Goal: Information Seeking & Learning: Learn about a topic

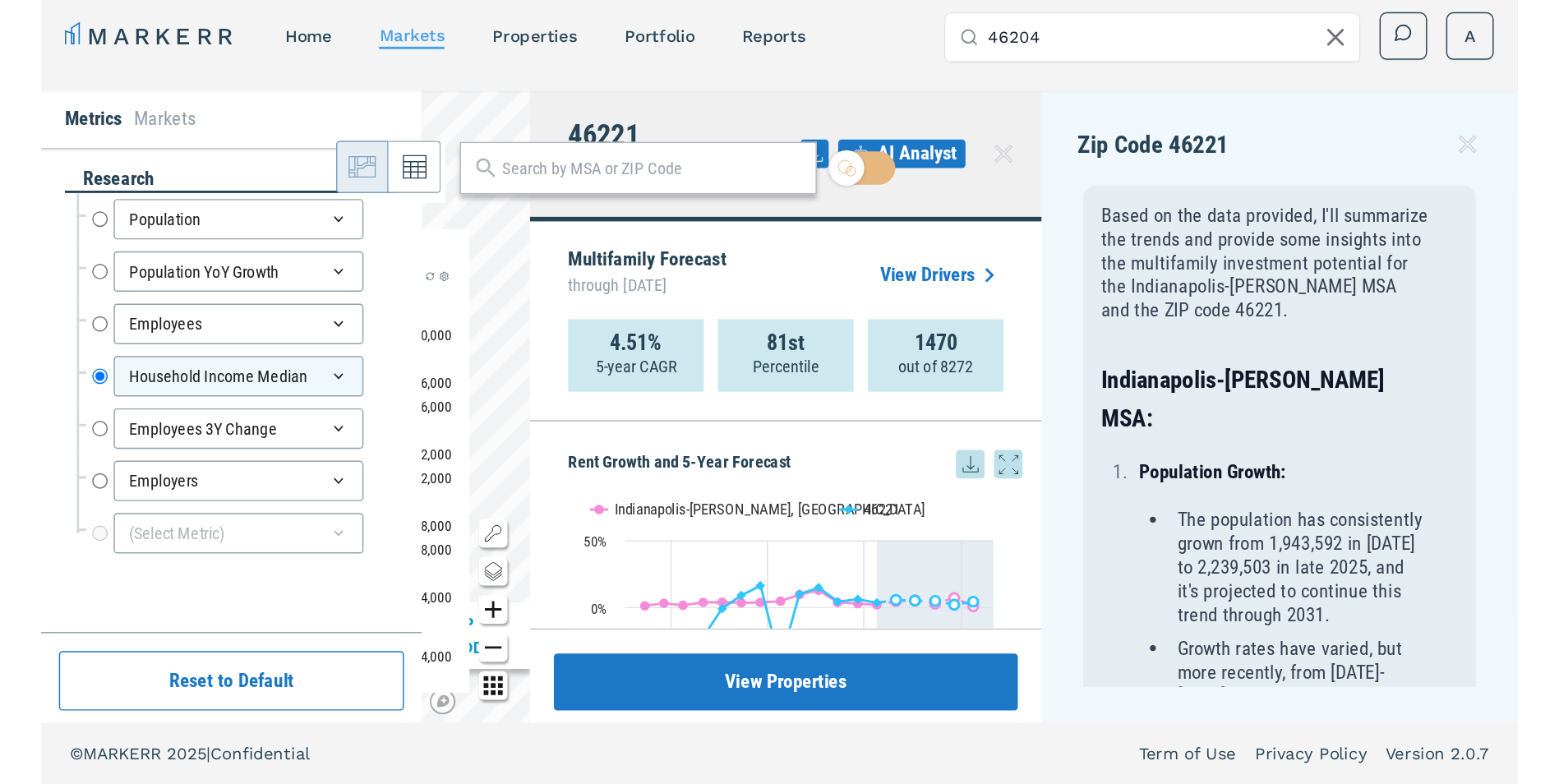
scroll to position [82, 0]
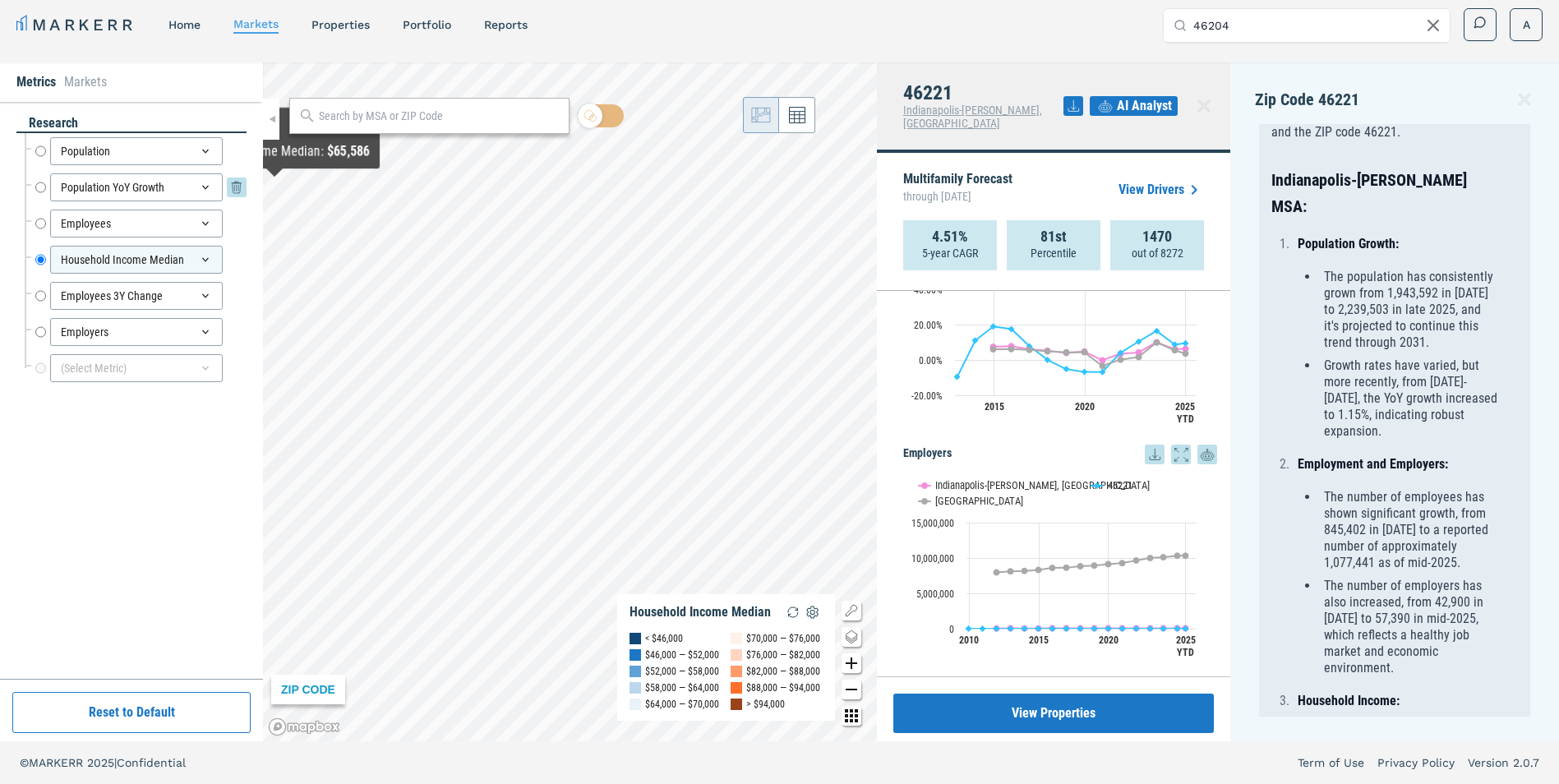
click at [241, 194] on icon at bounding box center [237, 187] width 20 height 20
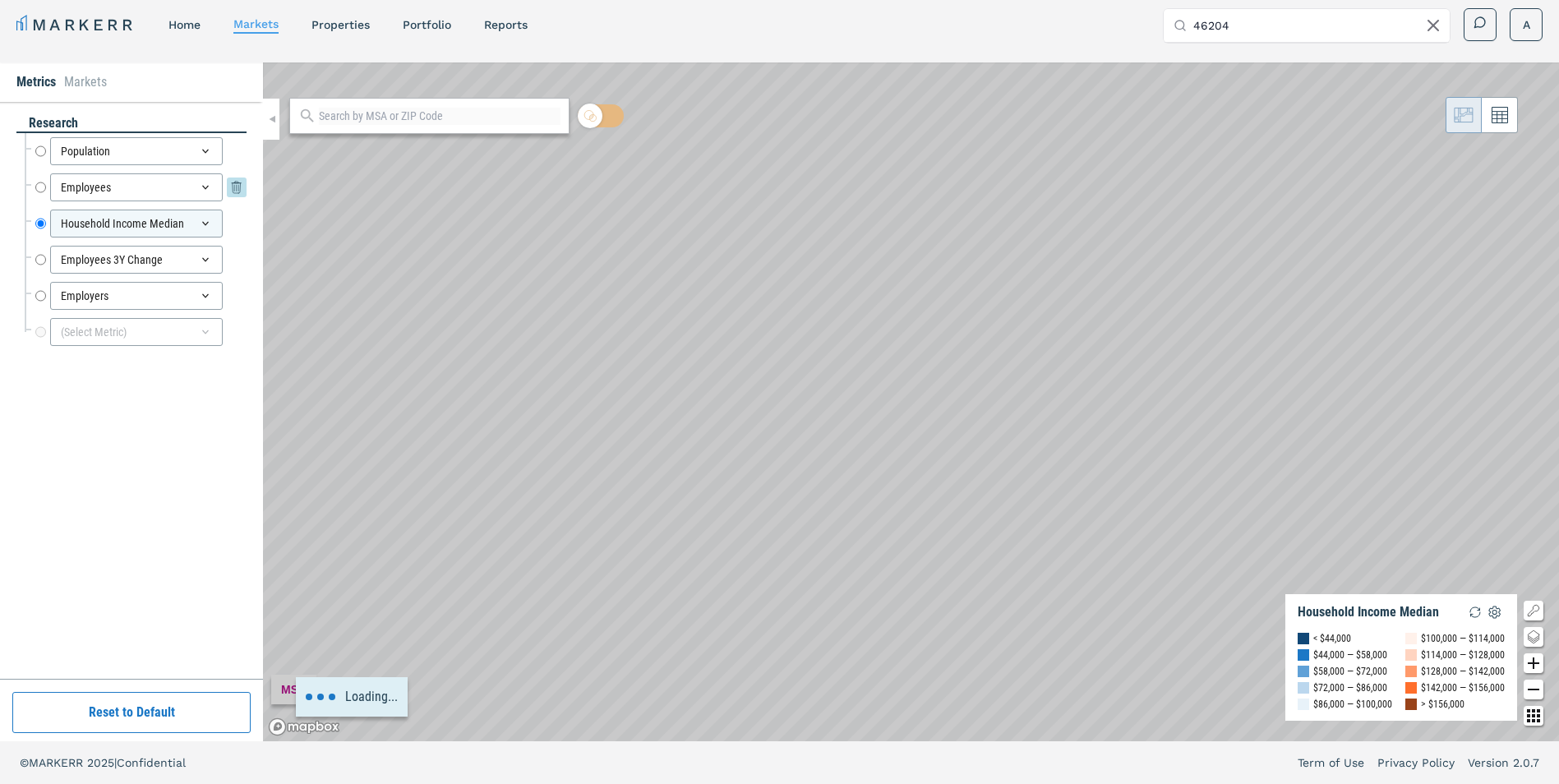
click at [237, 195] on icon at bounding box center [237, 187] width 20 height 20
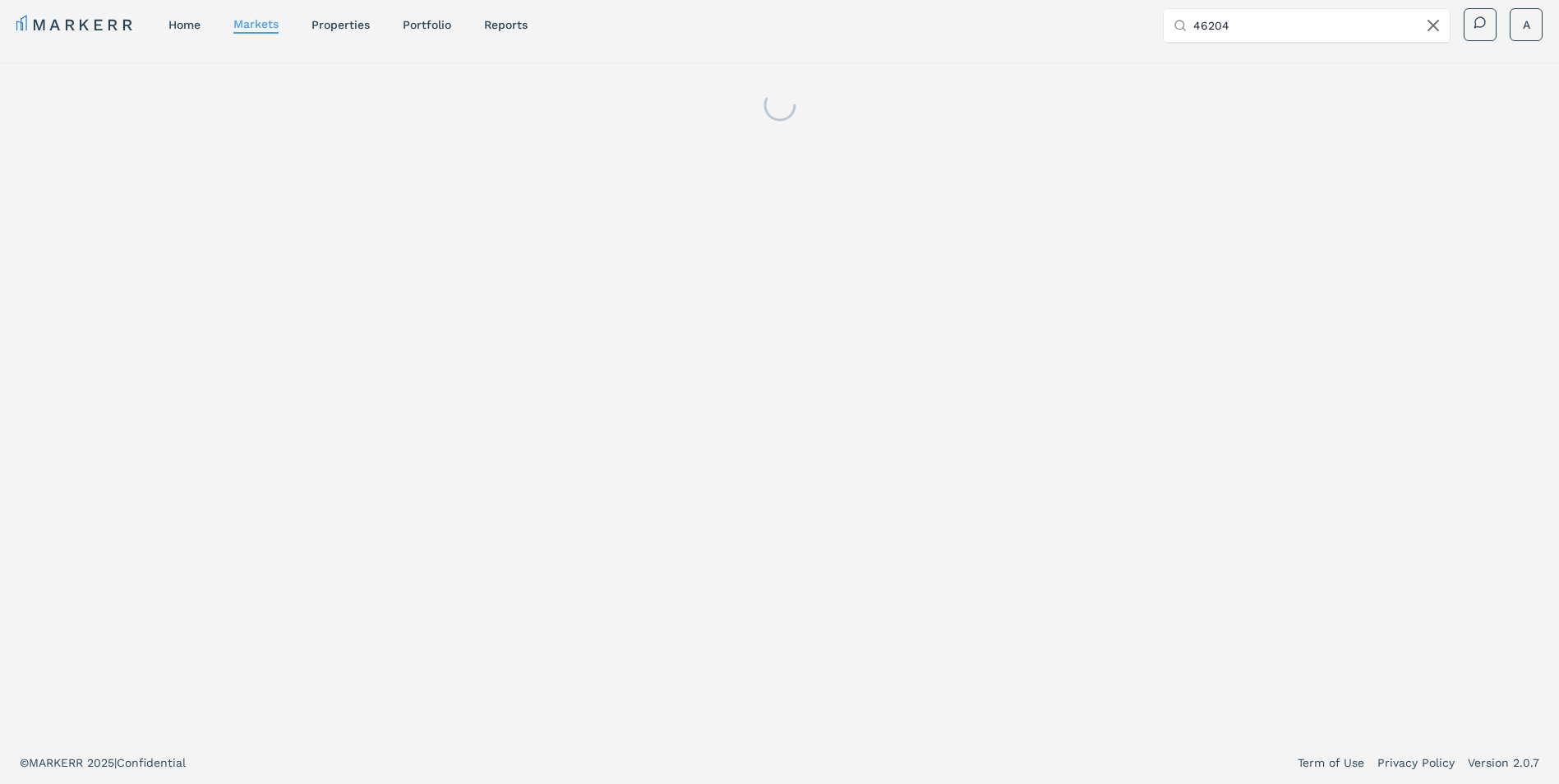
click at [237, 195] on div at bounding box center [779, 401] width 1559 height 679
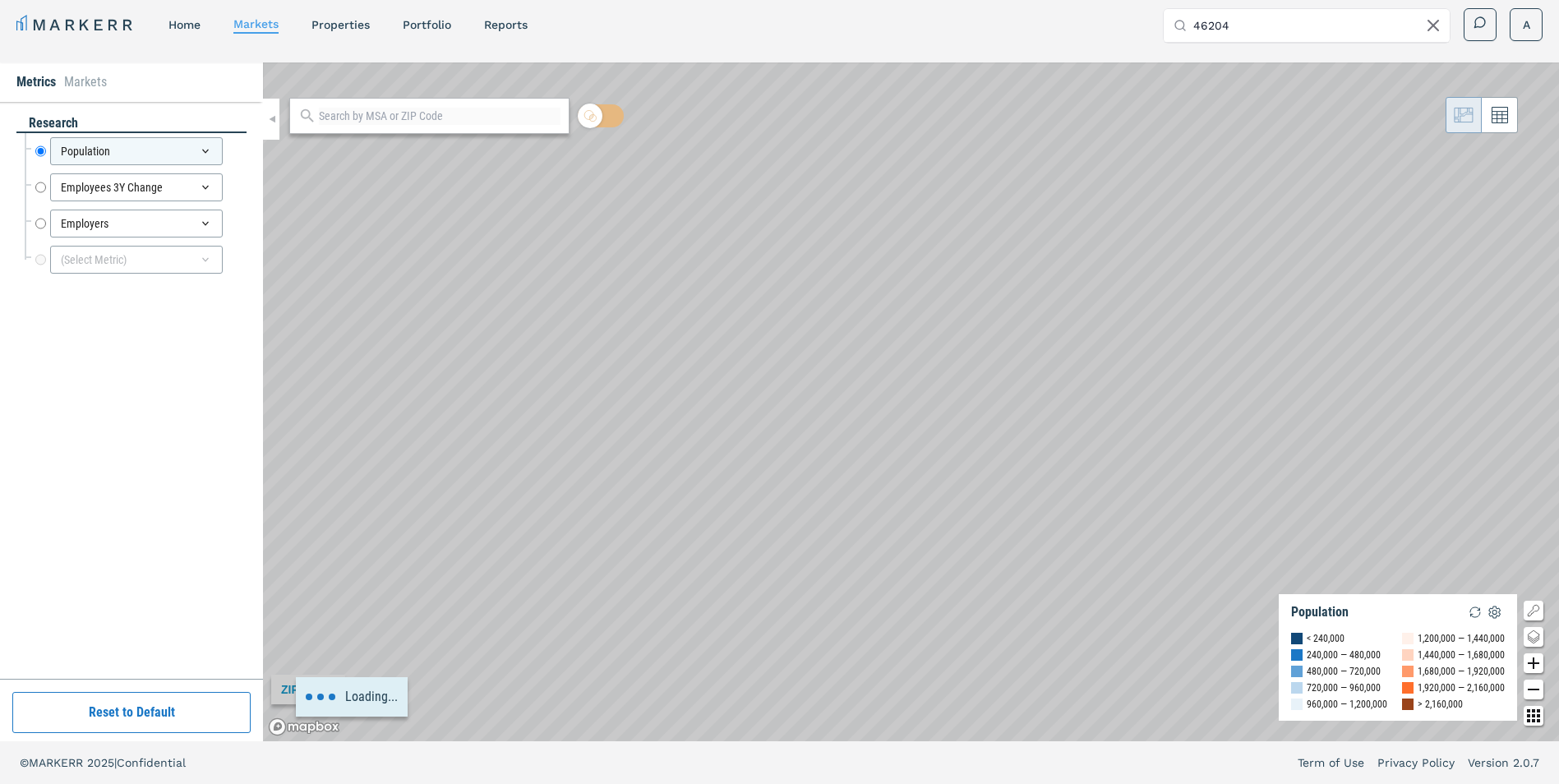
click at [237, 195] on icon at bounding box center [237, 187] width 20 height 20
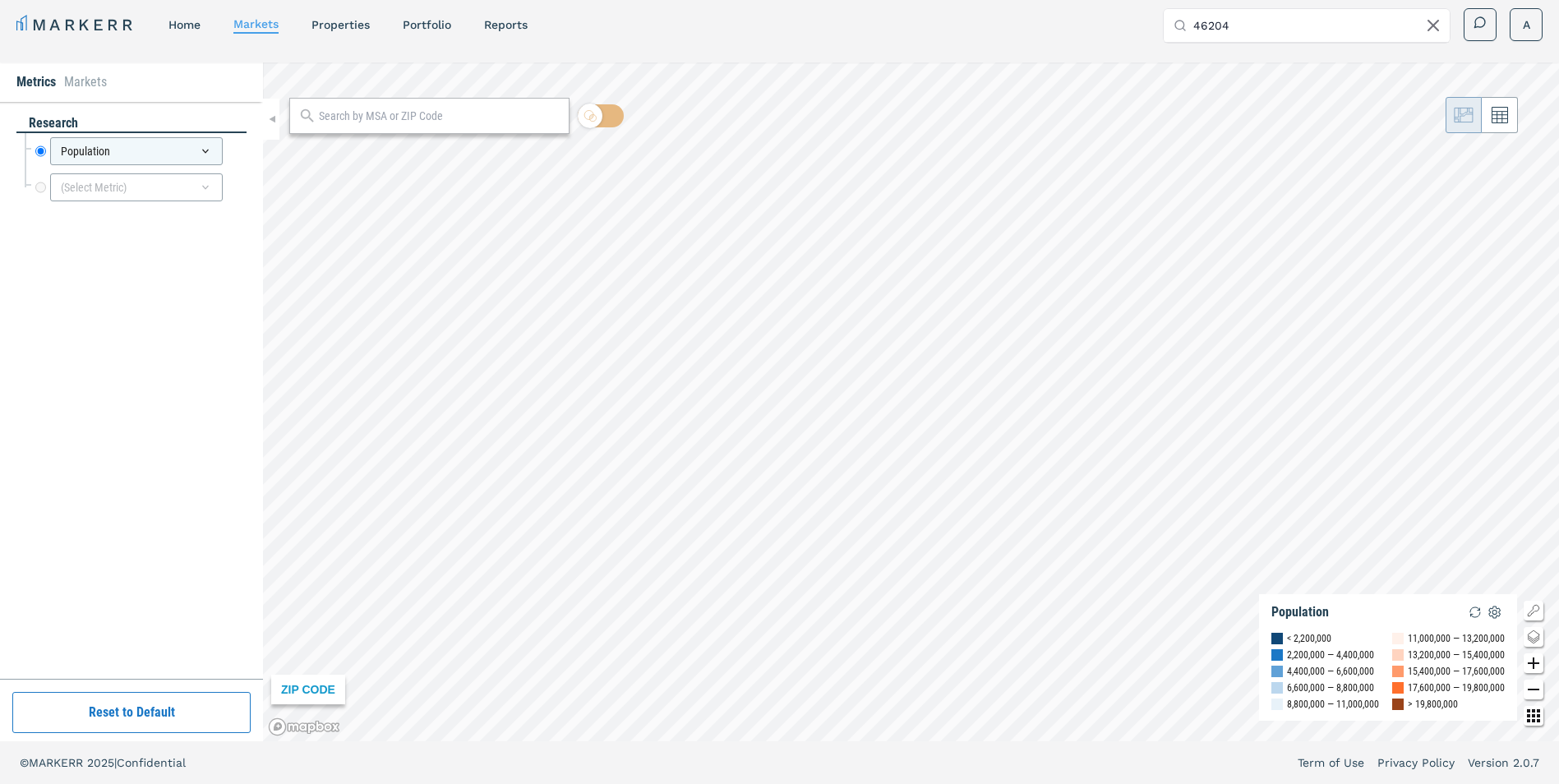
click at [438, 112] on input "text" at bounding box center [440, 115] width 242 height 17
type input "98116"
click at [435, 160] on span "98116, [GEOGRAPHIC_DATA], [US_STATE] ZIP" at bounding box center [429, 153] width 280 height 32
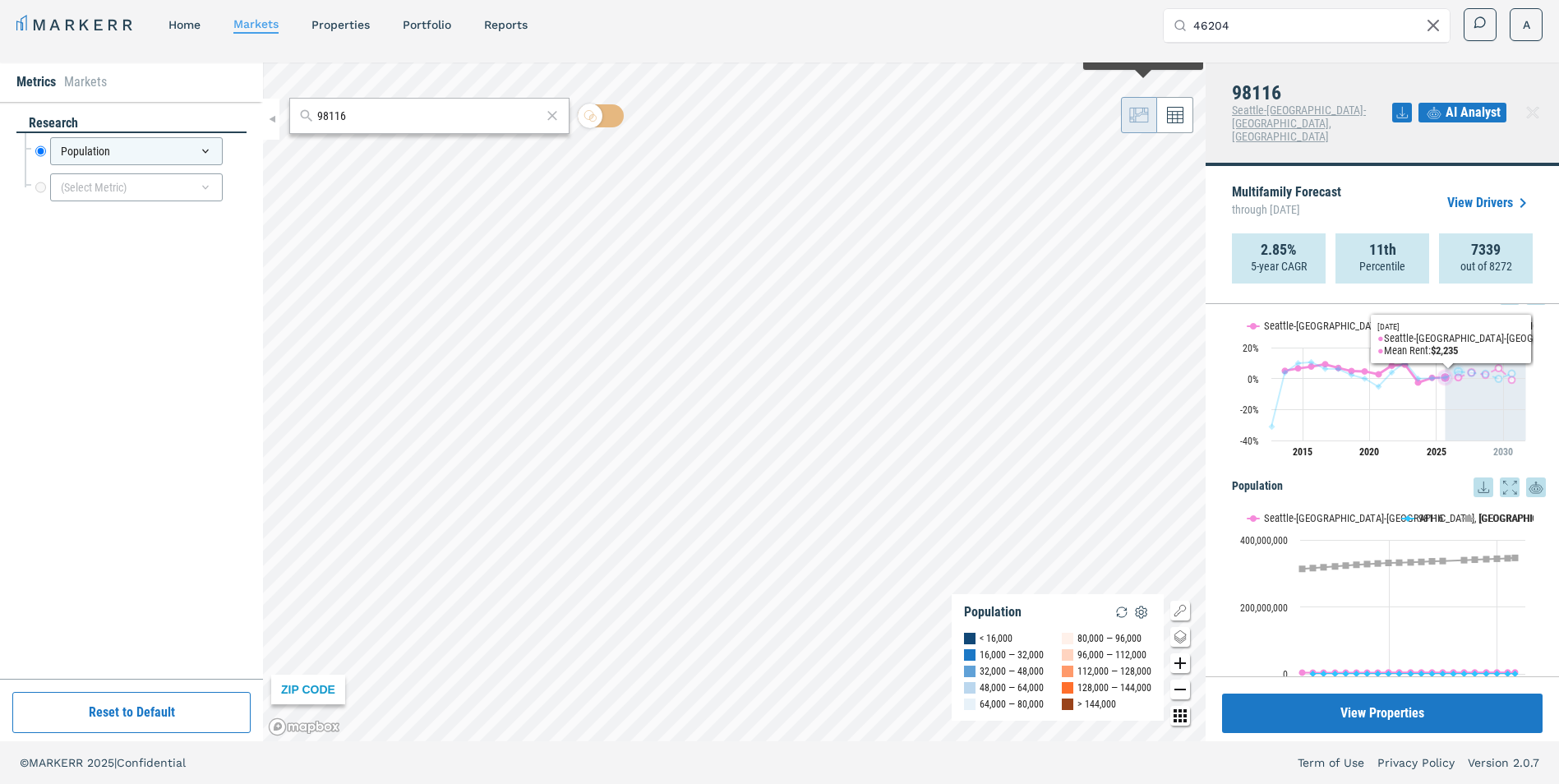
scroll to position [59, 0]
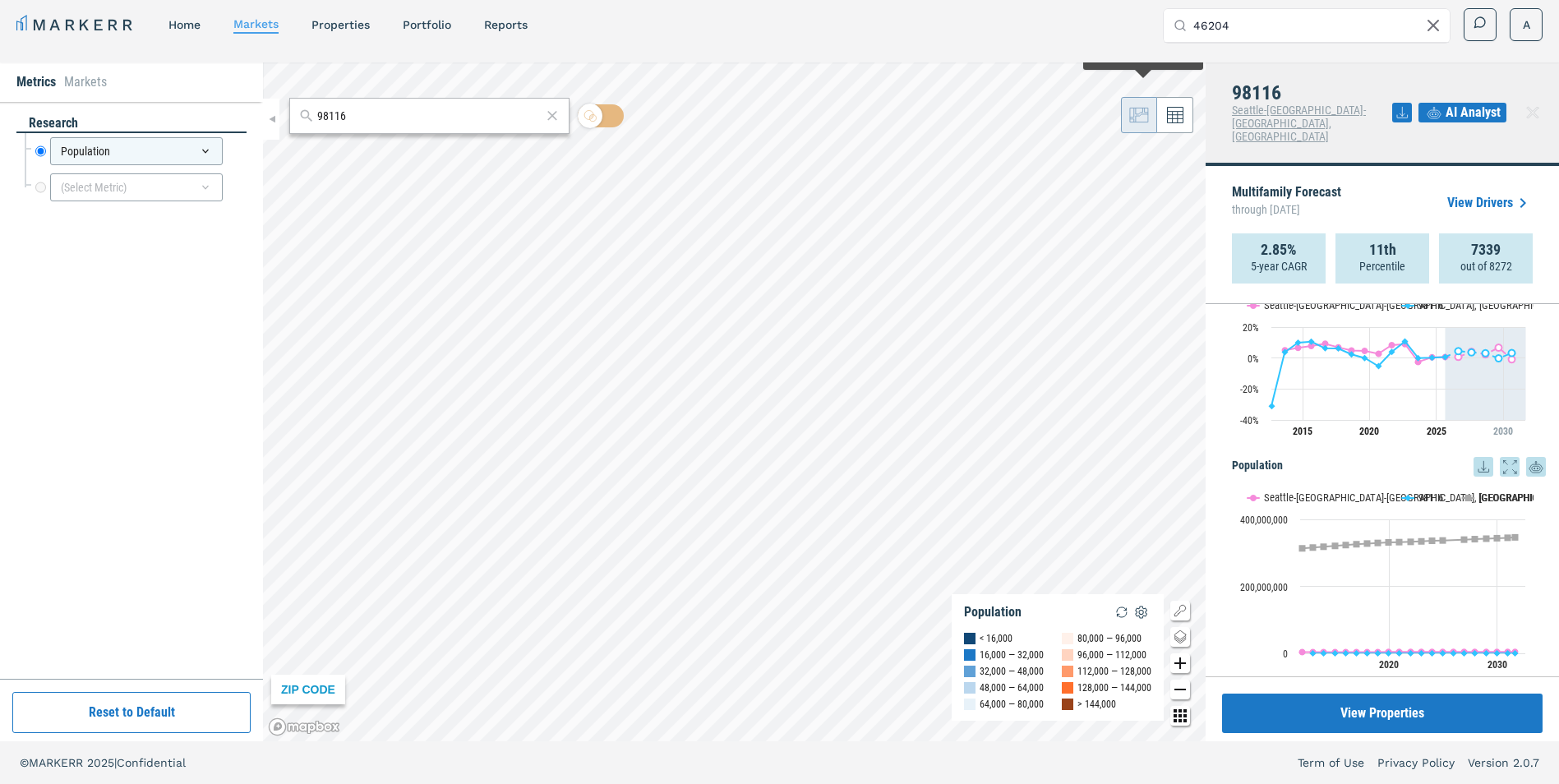
click at [1019, 457] on h5 "Population" at bounding box center [1389, 467] width 314 height 20
click at [1019, 457] on icon at bounding box center [1484, 467] width 20 height 20
click at [145, 191] on div "(Select Metric)" at bounding box center [136, 187] width 172 height 28
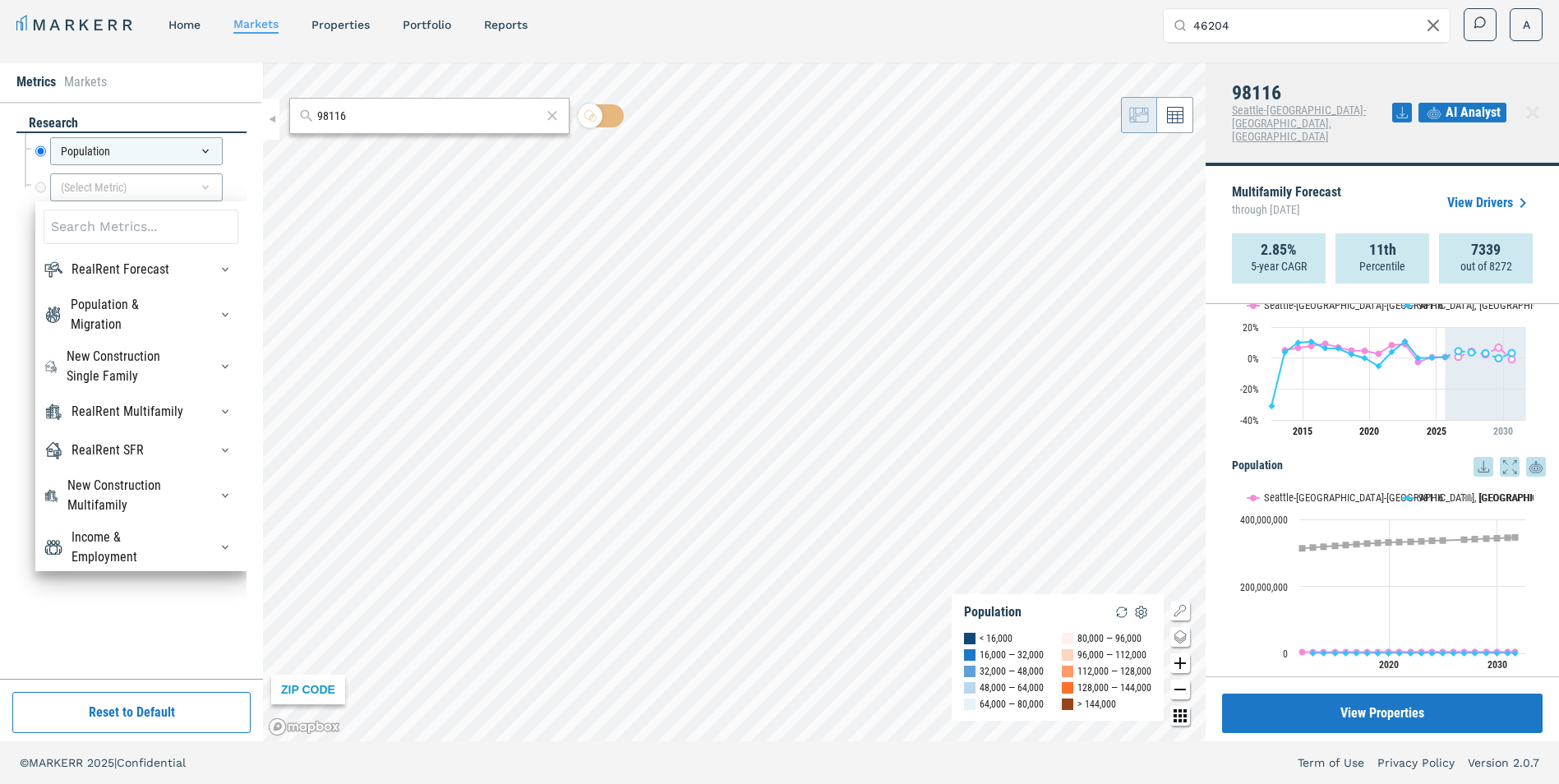
click at [138, 325] on div "Population & Migration" at bounding box center [129, 315] width 118 height 40
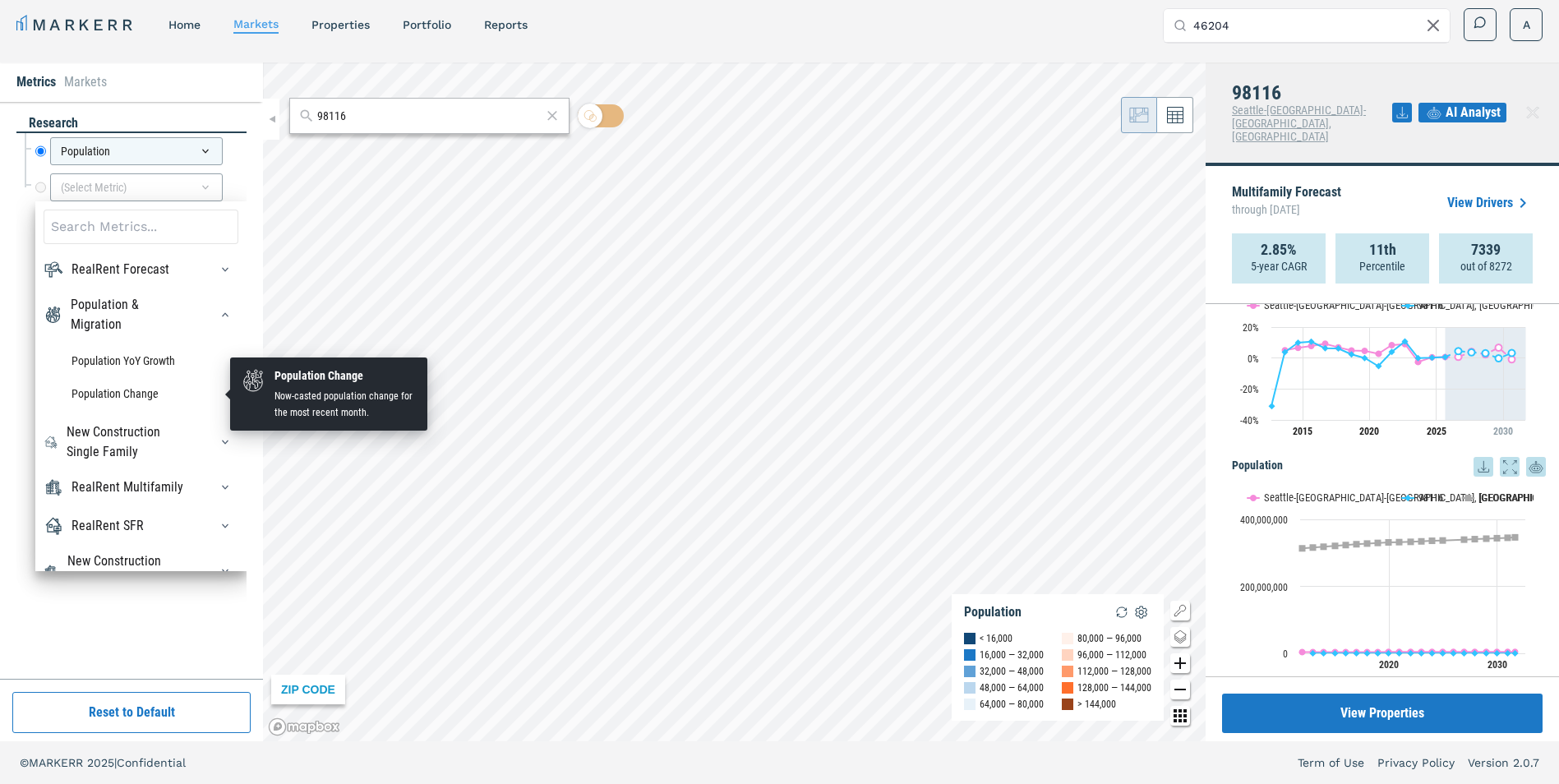
click at [163, 391] on li "Population Change" at bounding box center [141, 393] width 195 height 32
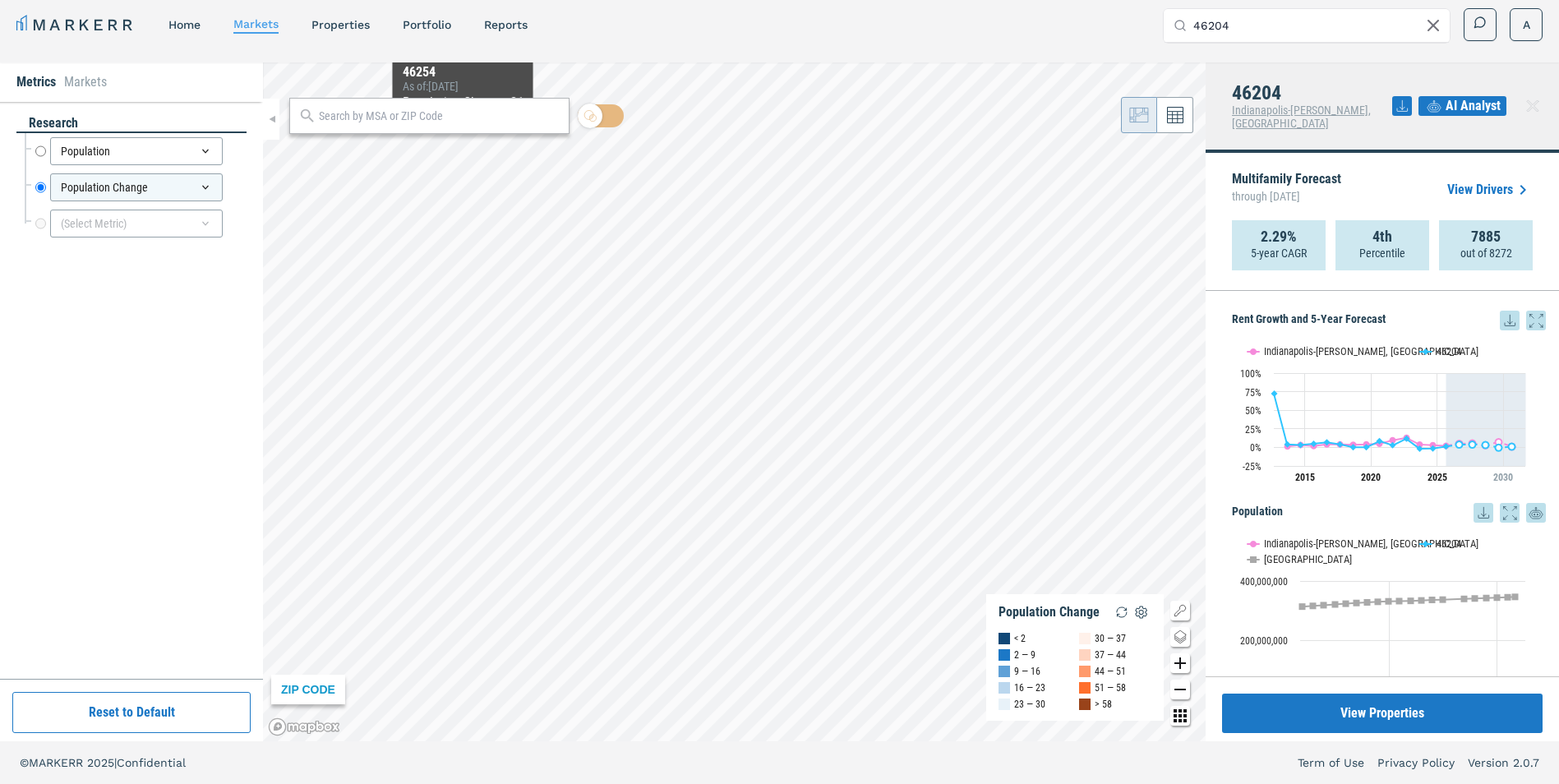
click at [463, 132] on div at bounding box center [429, 115] width 280 height 36
click at [379, 108] on input "text" at bounding box center [440, 115] width 242 height 17
click at [421, 122] on input "text" at bounding box center [440, 115] width 242 height 17
type input "98116"
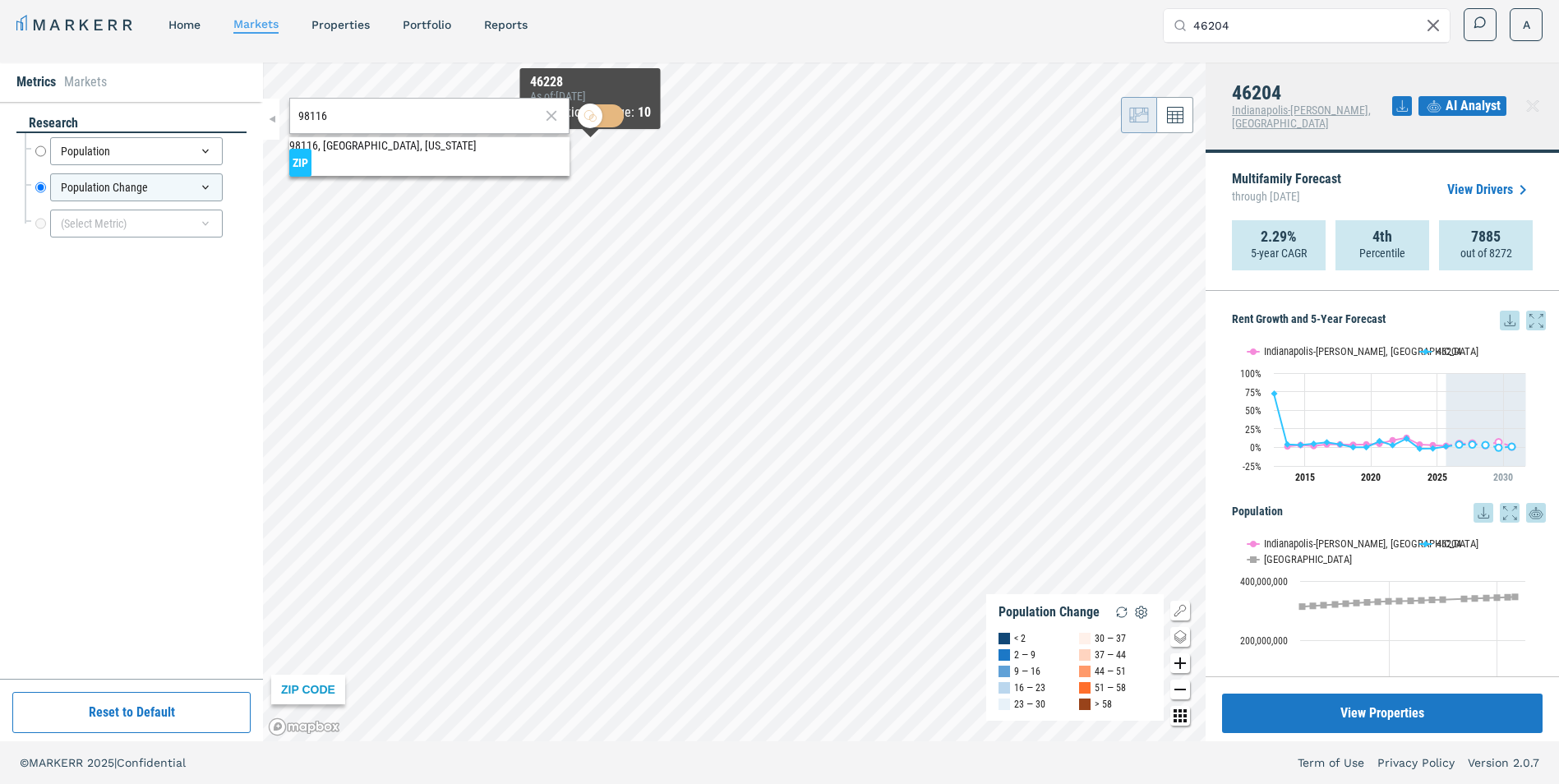
click at [450, 169] on div "98116, [GEOGRAPHIC_DATA], [US_STATE] ZIP" at bounding box center [429, 156] width 280 height 39
click at [434, 158] on span "98116, [GEOGRAPHIC_DATA], [US_STATE] ZIP" at bounding box center [429, 153] width 280 height 32
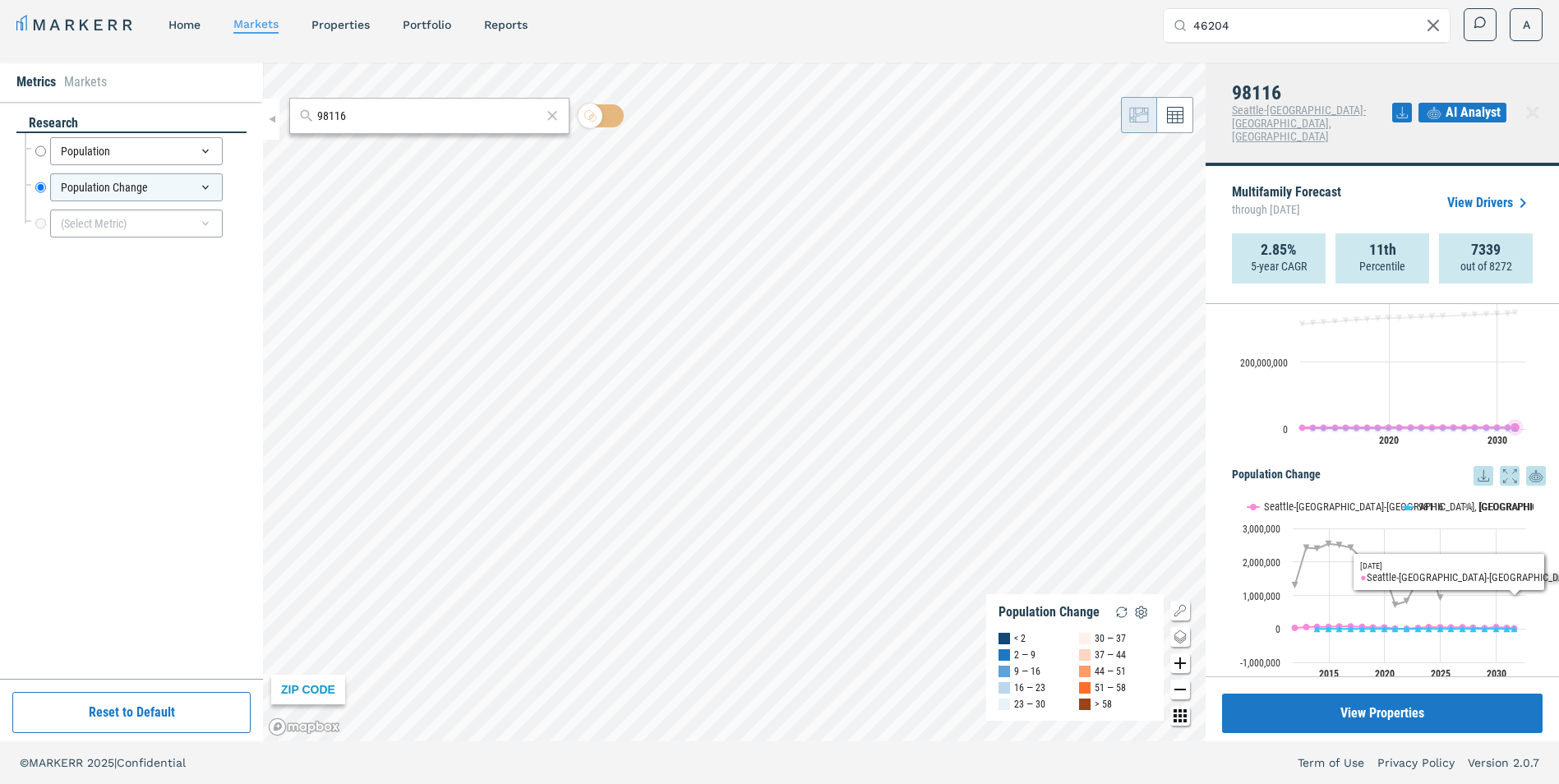
scroll to position [293, 0]
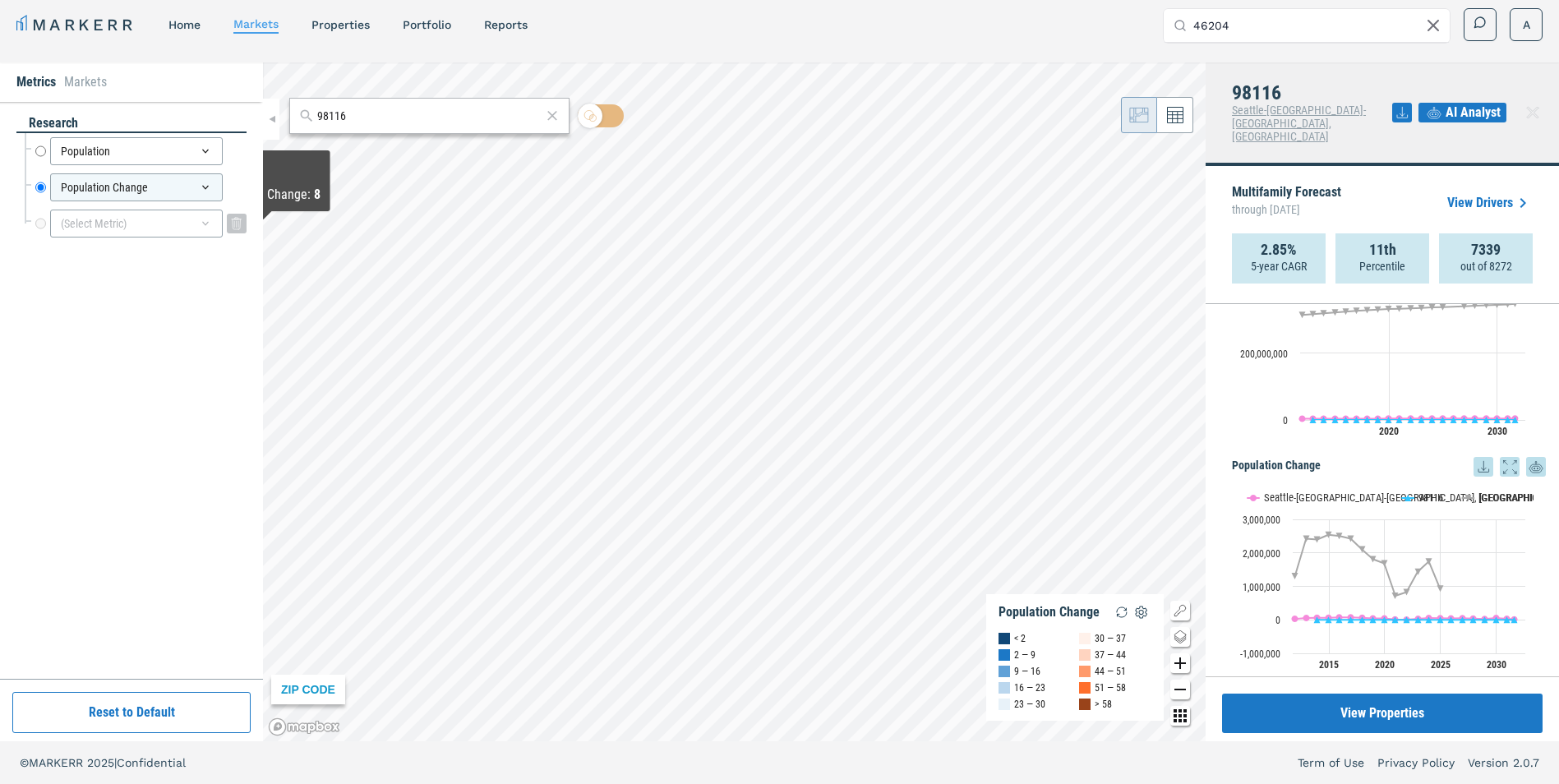
click at [134, 219] on div "(Select Metric)" at bounding box center [136, 223] width 172 height 28
click at [145, 226] on div "(Select Metric)" at bounding box center [136, 223] width 172 height 28
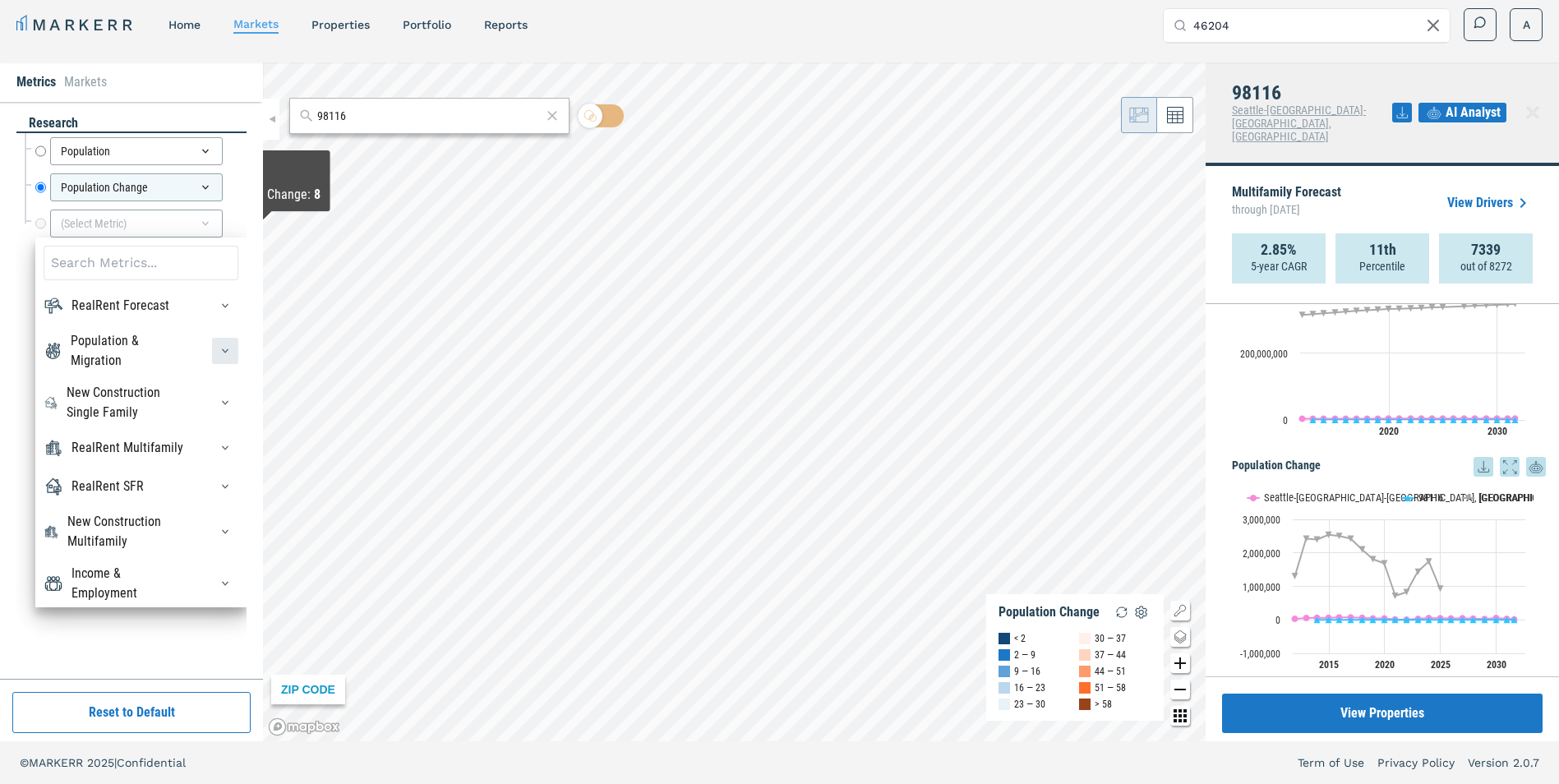
click at [221, 347] on div "button" at bounding box center [225, 351] width 26 height 26
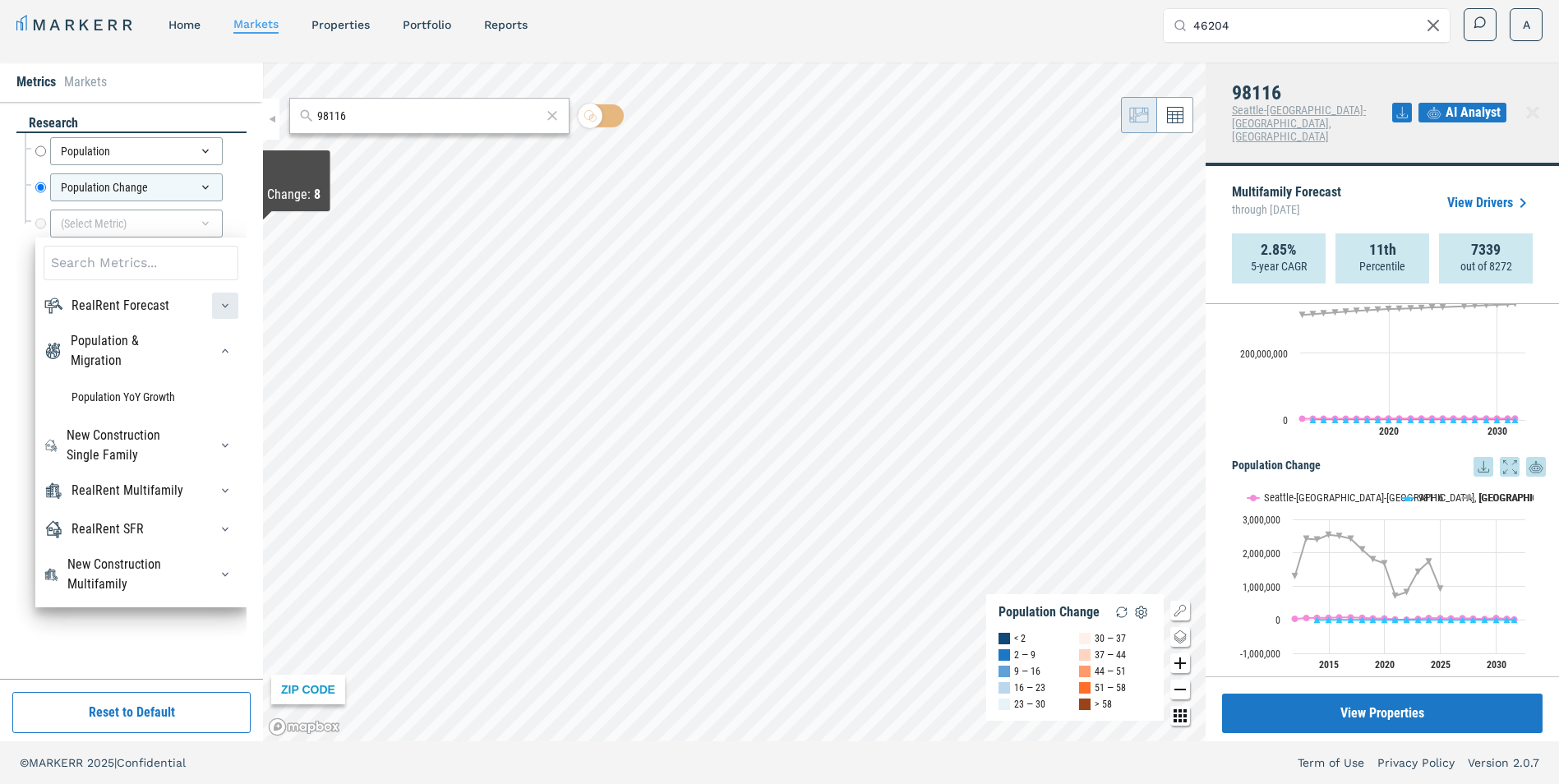
click at [212, 312] on div "button" at bounding box center [225, 305] width 26 height 26
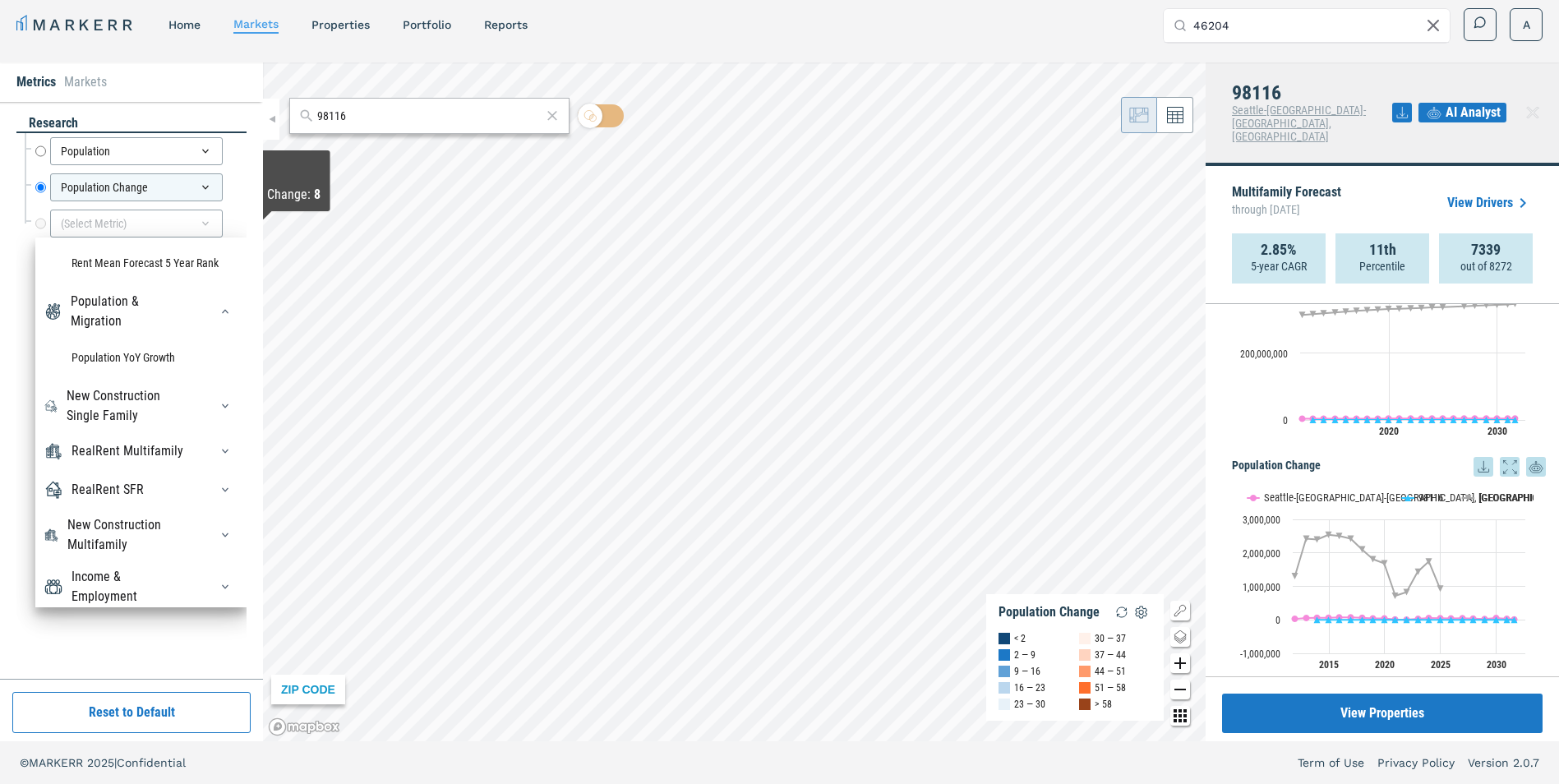
click at [202, 402] on div at bounding box center [220, 406] width 36 height 26
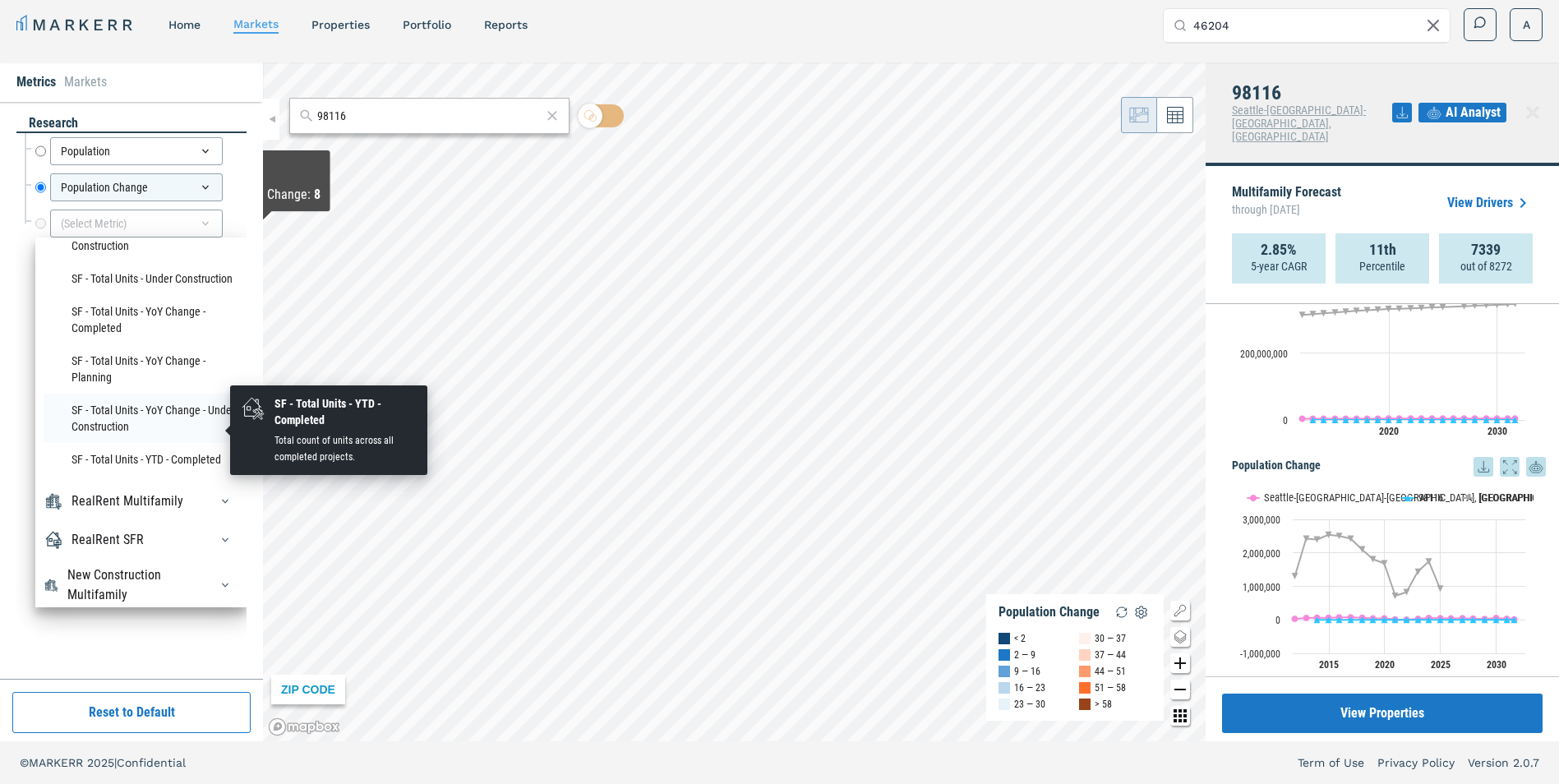
scroll to position [907, 0]
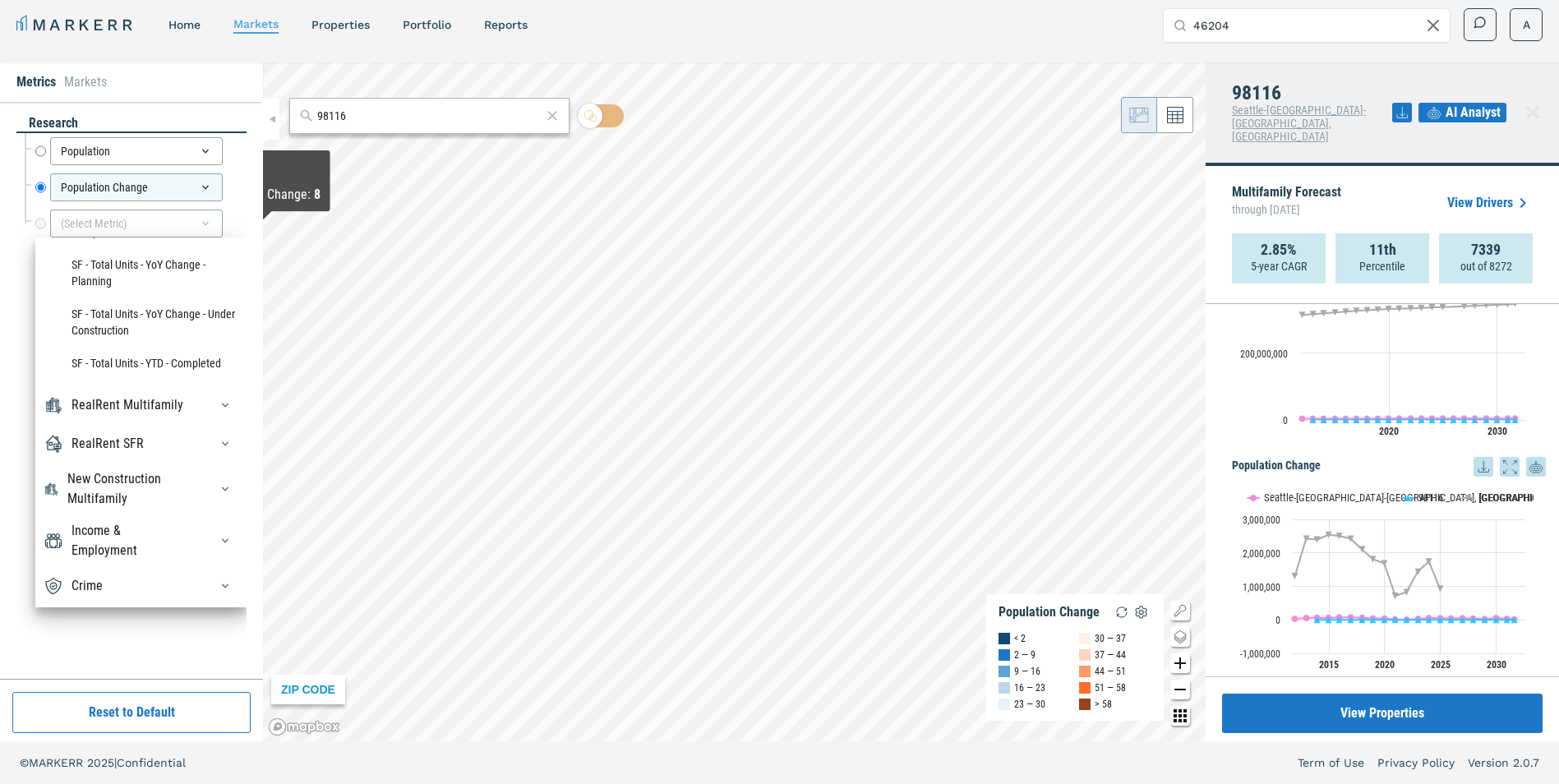
click at [202, 393] on div at bounding box center [220, 405] width 36 height 26
click at [212, 436] on div "button" at bounding box center [225, 443] width 26 height 26
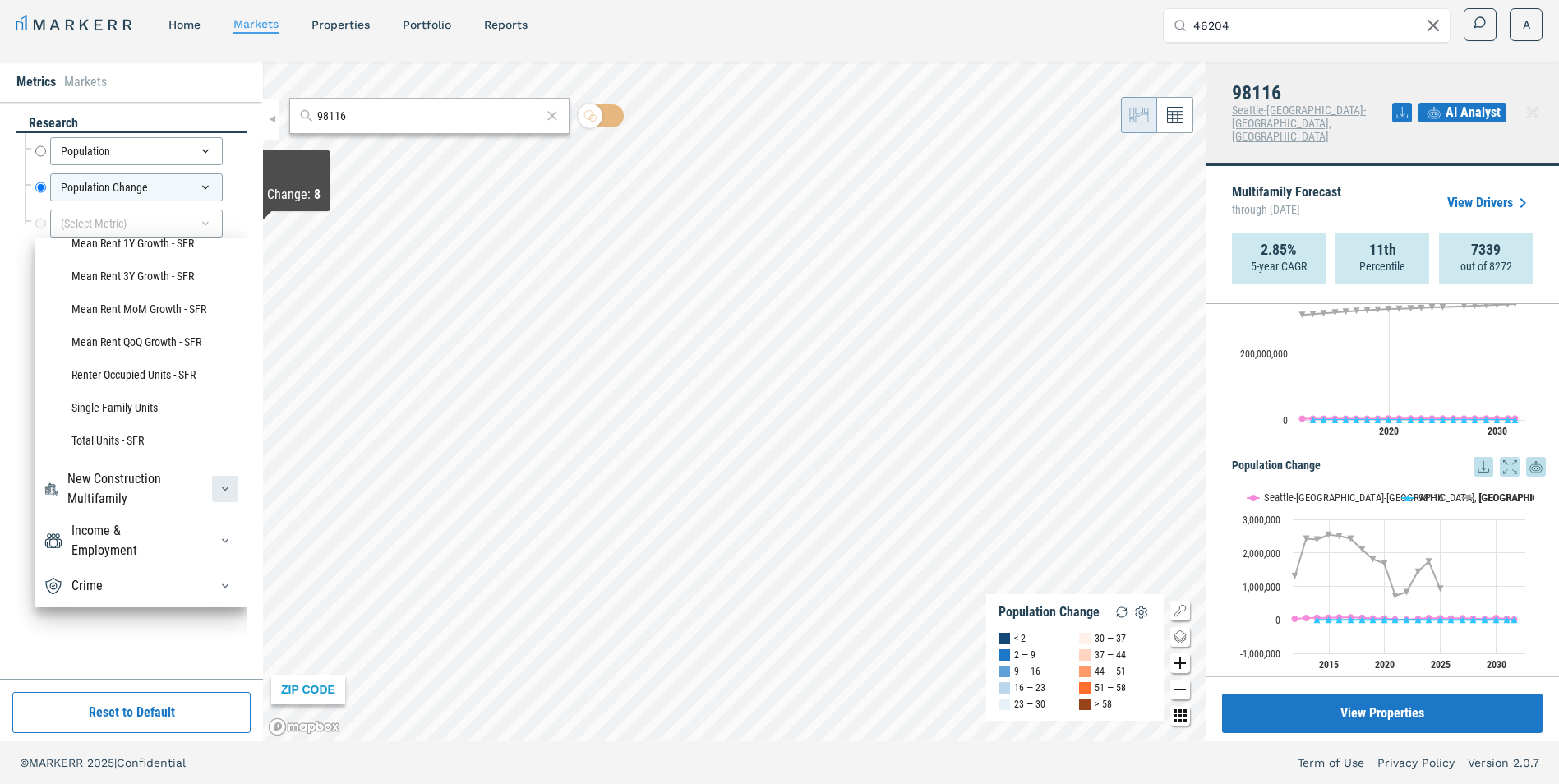
click at [212, 479] on div "button" at bounding box center [225, 488] width 26 height 26
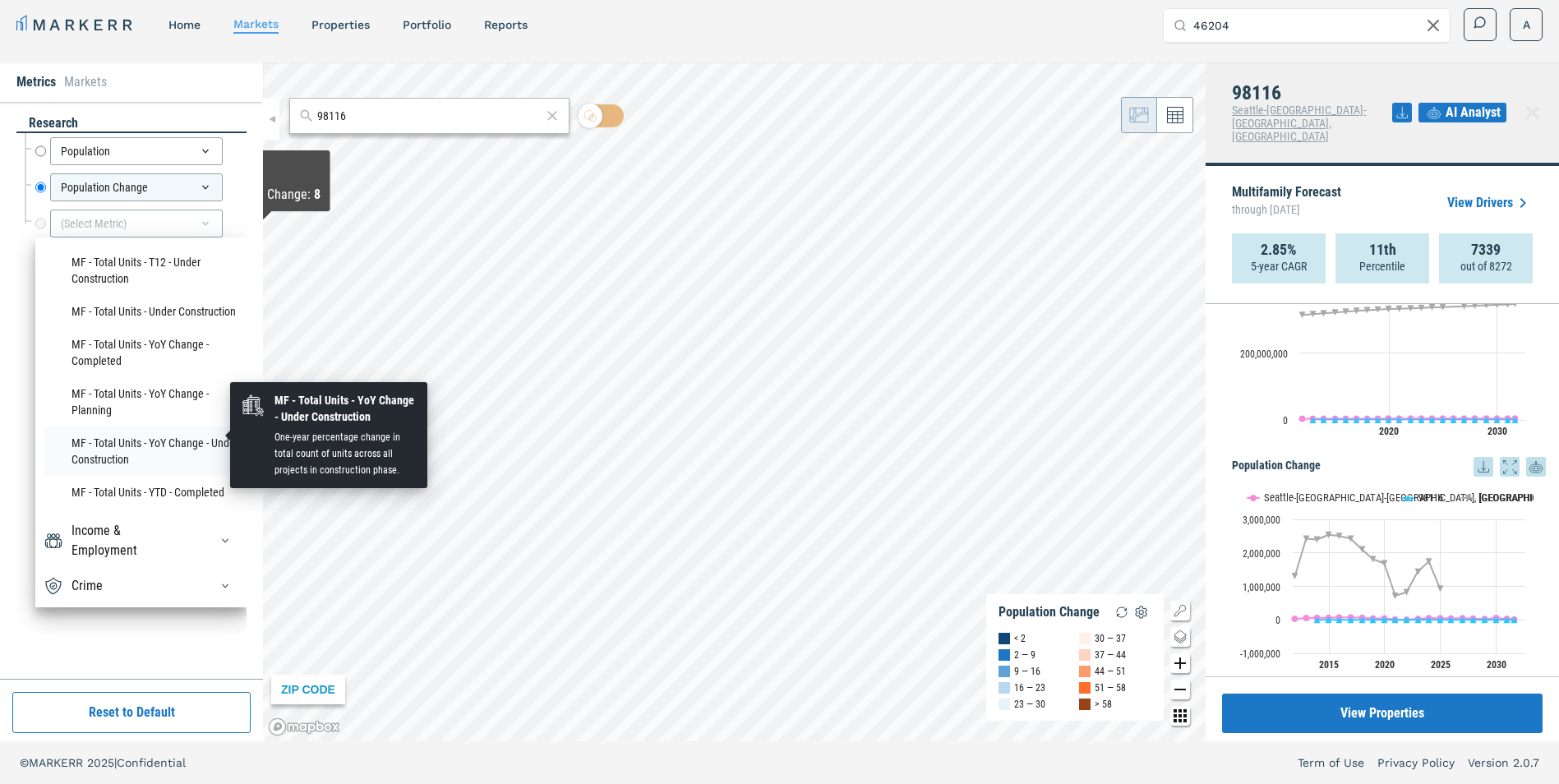
scroll to position [4748, 0]
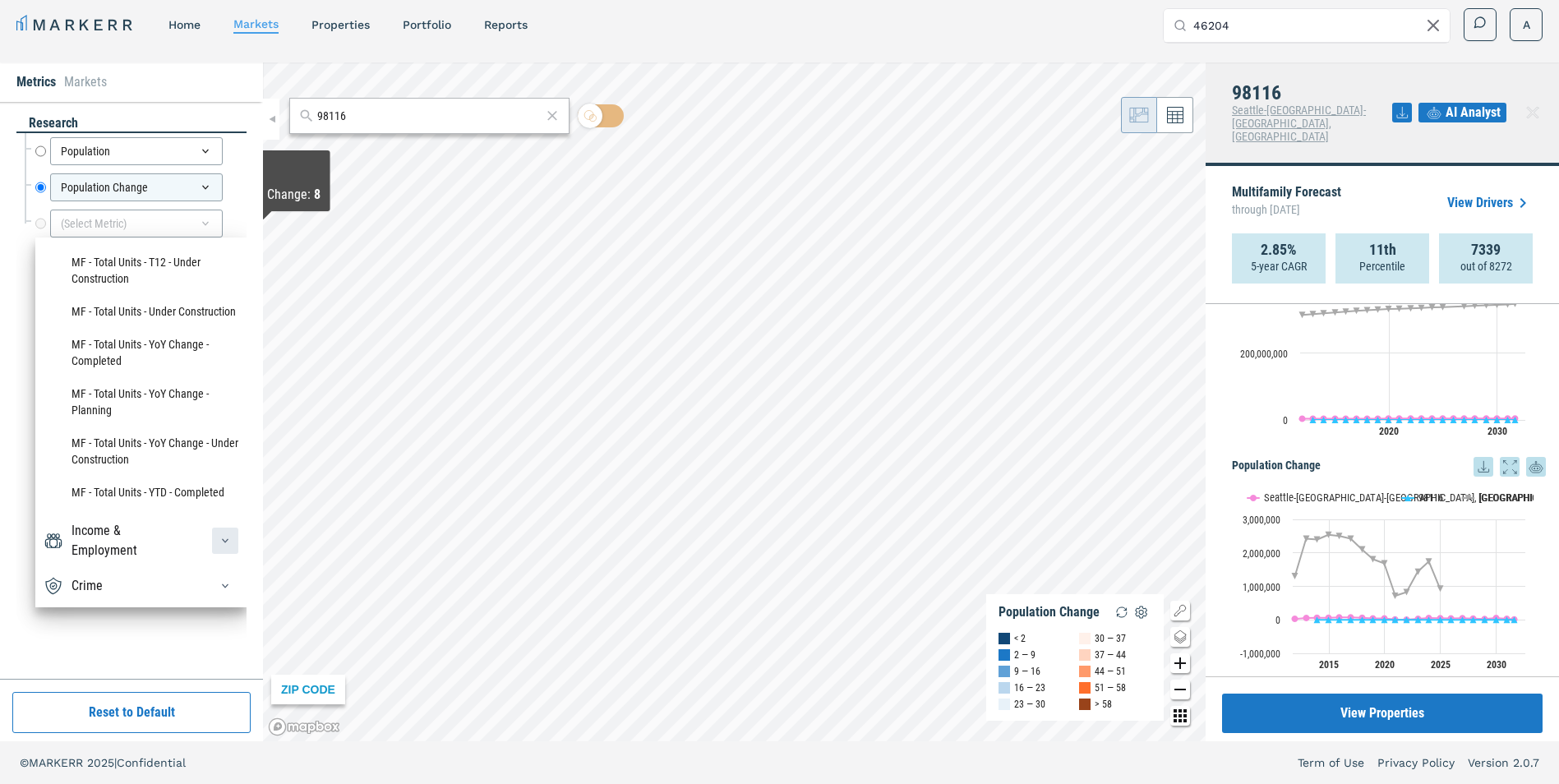
click at [212, 538] on div "button" at bounding box center [225, 540] width 26 height 26
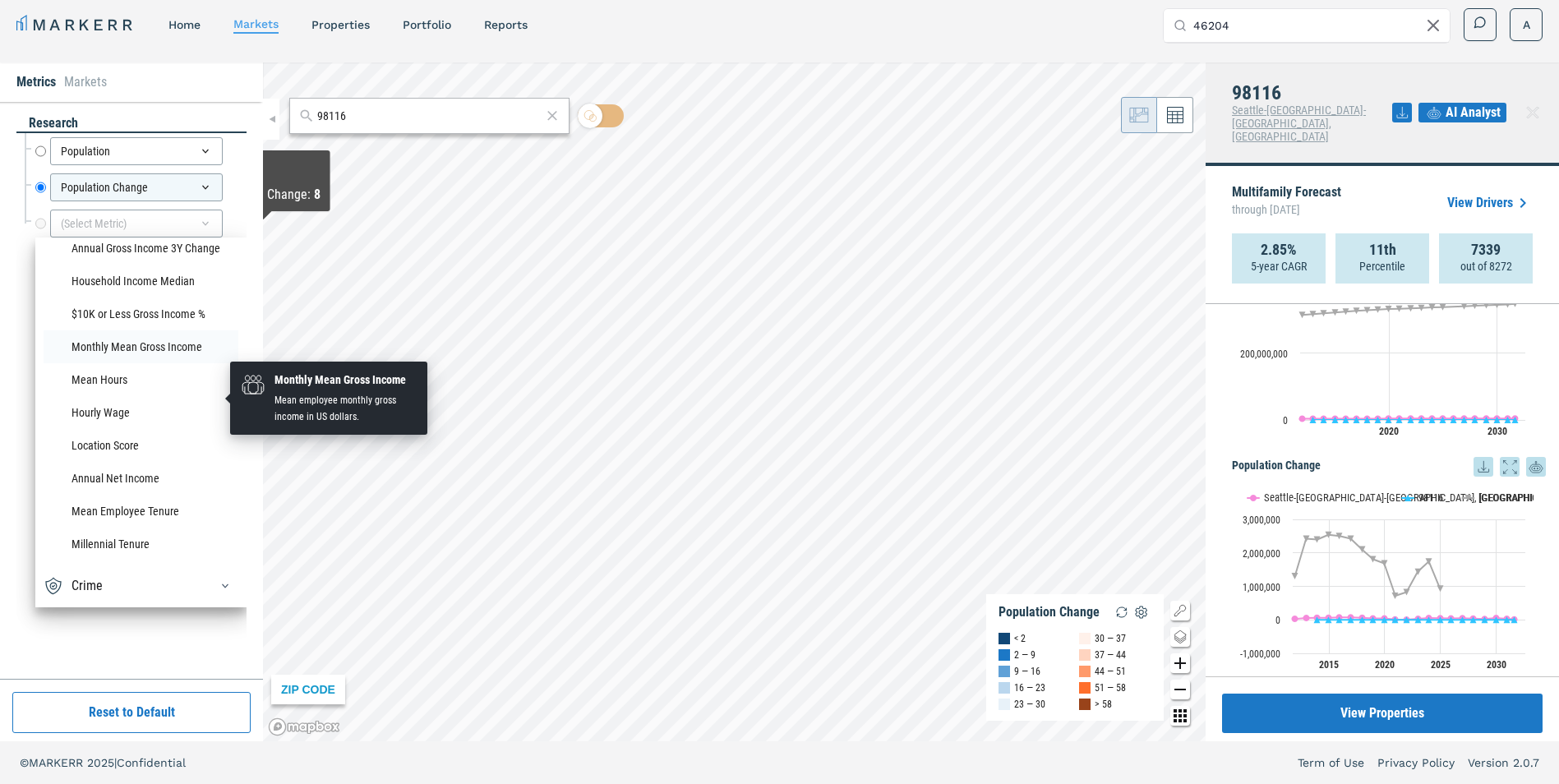
scroll to position [6204, 0]
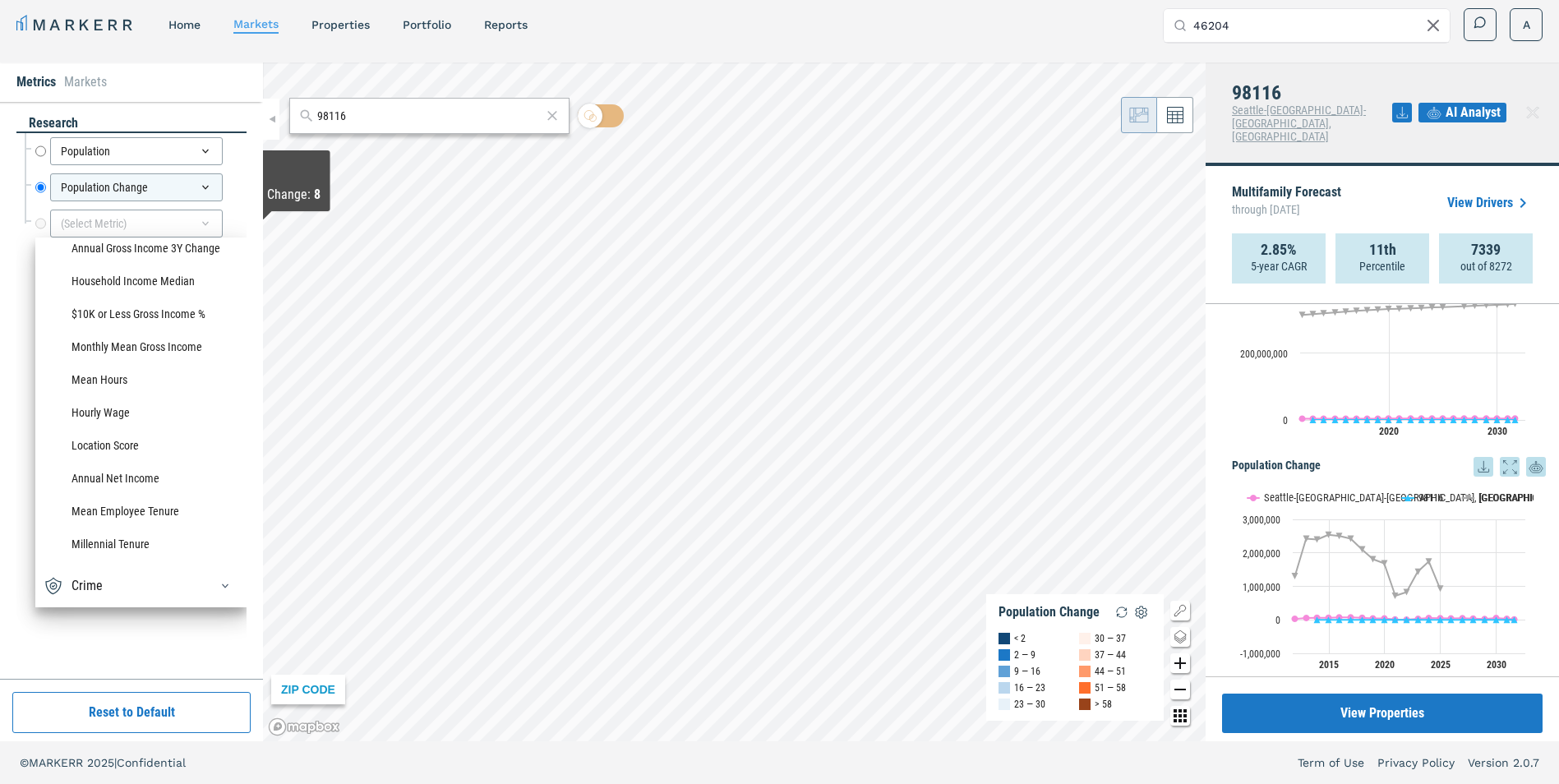
click at [172, 541] on div "Crime" at bounding box center [141, 585] width 195 height 26
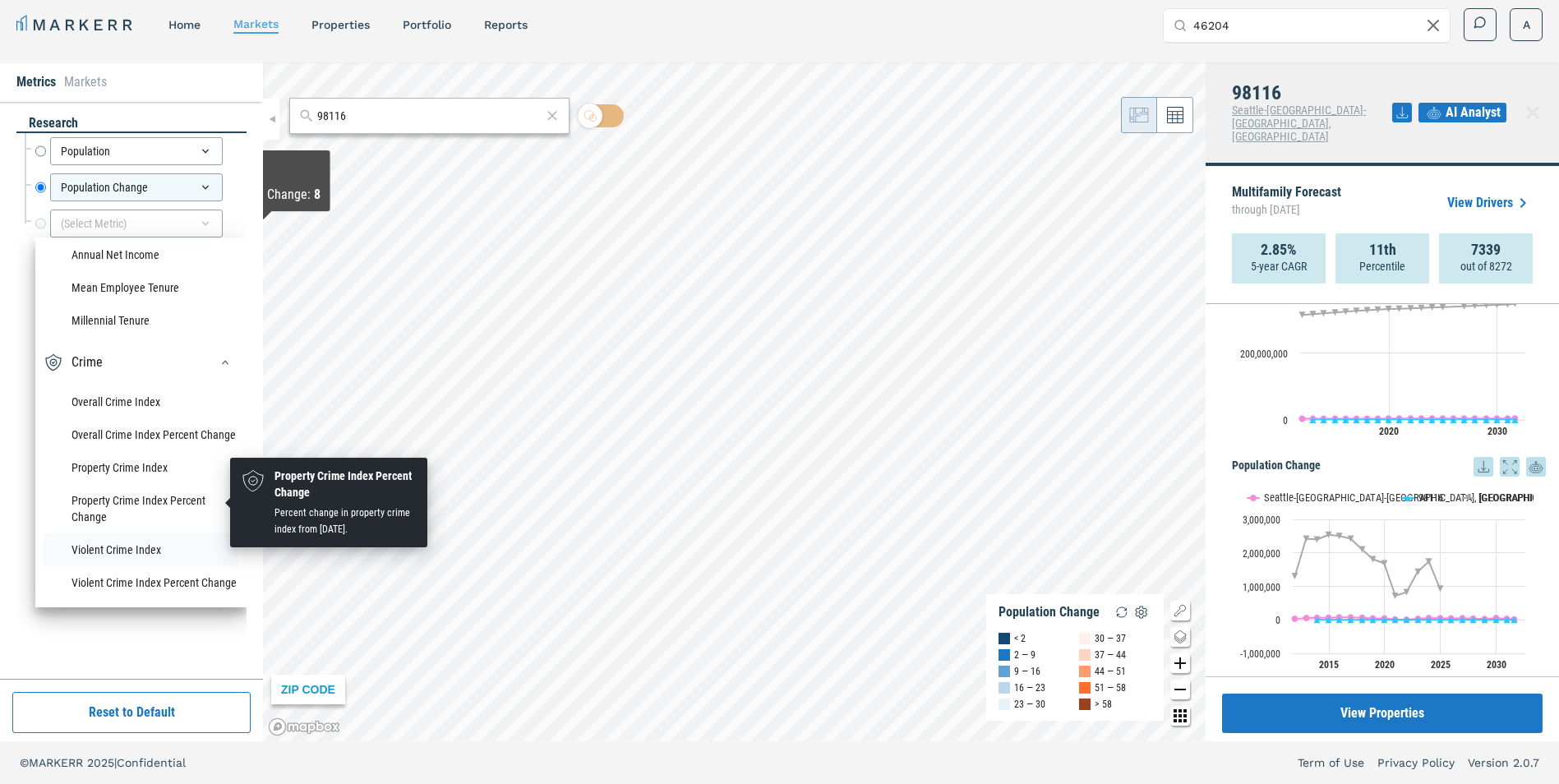
scroll to position [6460, 0]
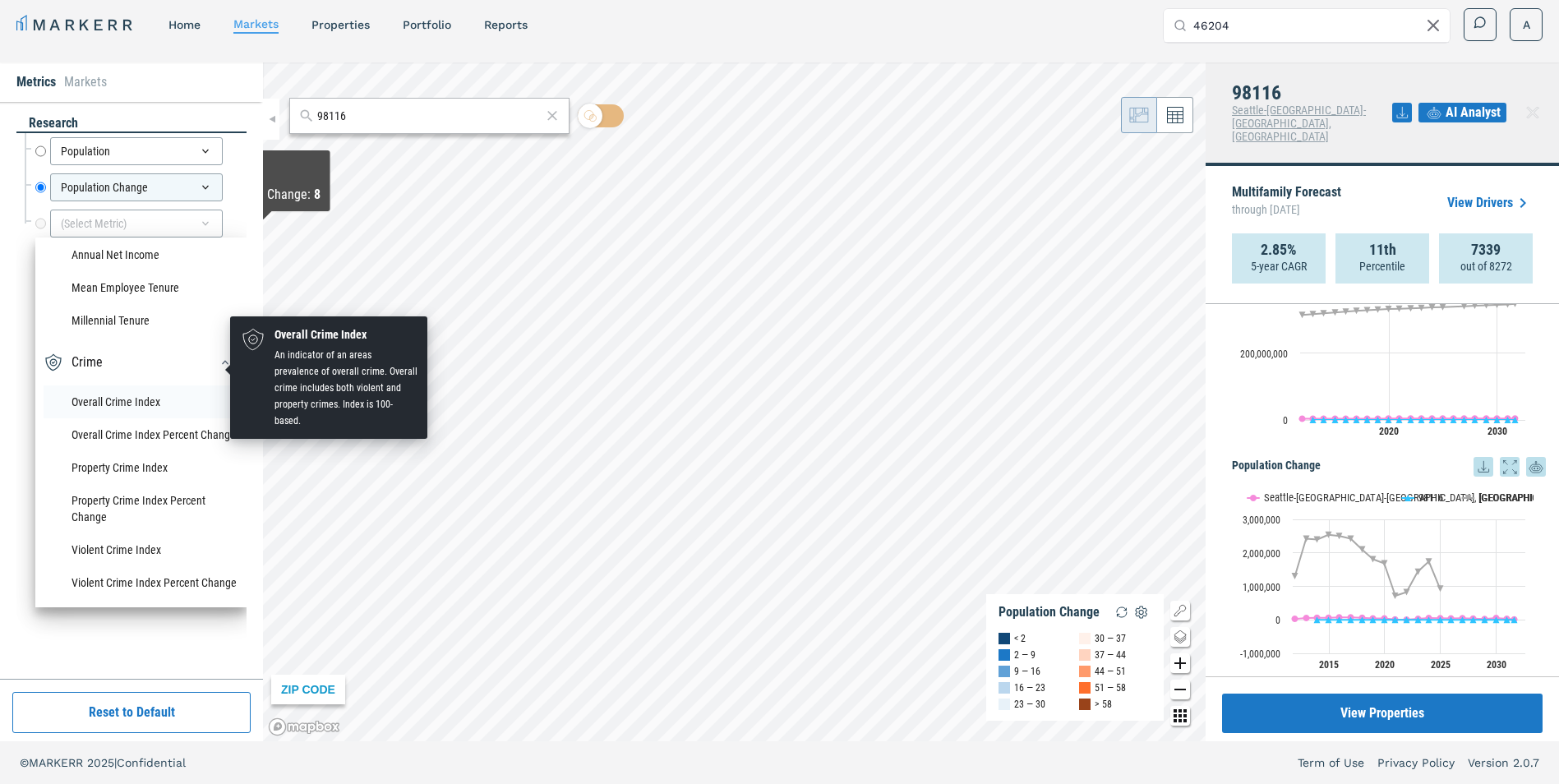
click at [96, 386] on li "Overall Crime Index" at bounding box center [141, 402] width 195 height 32
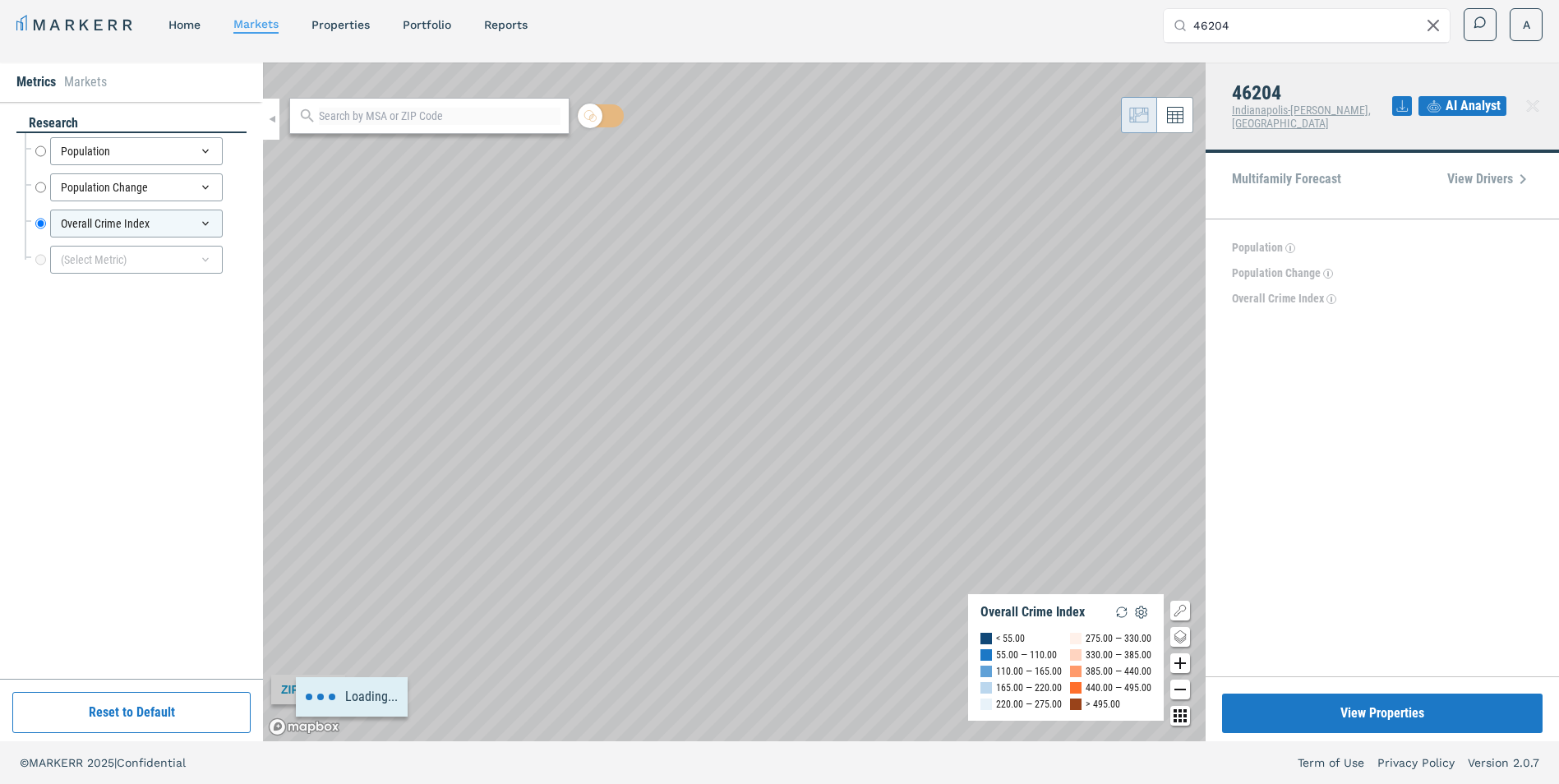
click at [356, 132] on div at bounding box center [429, 115] width 280 height 36
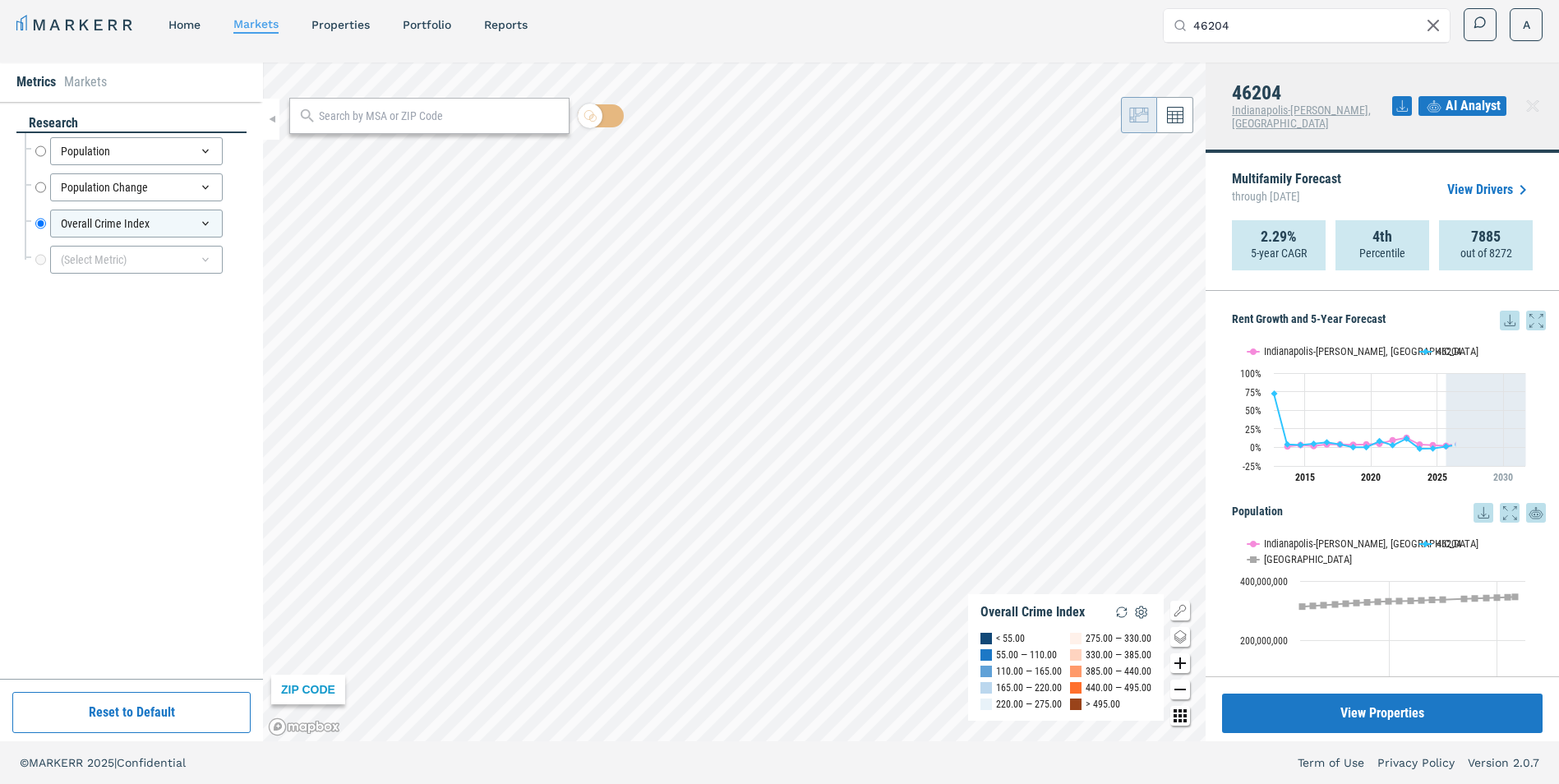
click at [365, 125] on div at bounding box center [429, 115] width 280 height 36
click at [376, 115] on input "text" at bounding box center [440, 115] width 242 height 17
type input "98116"
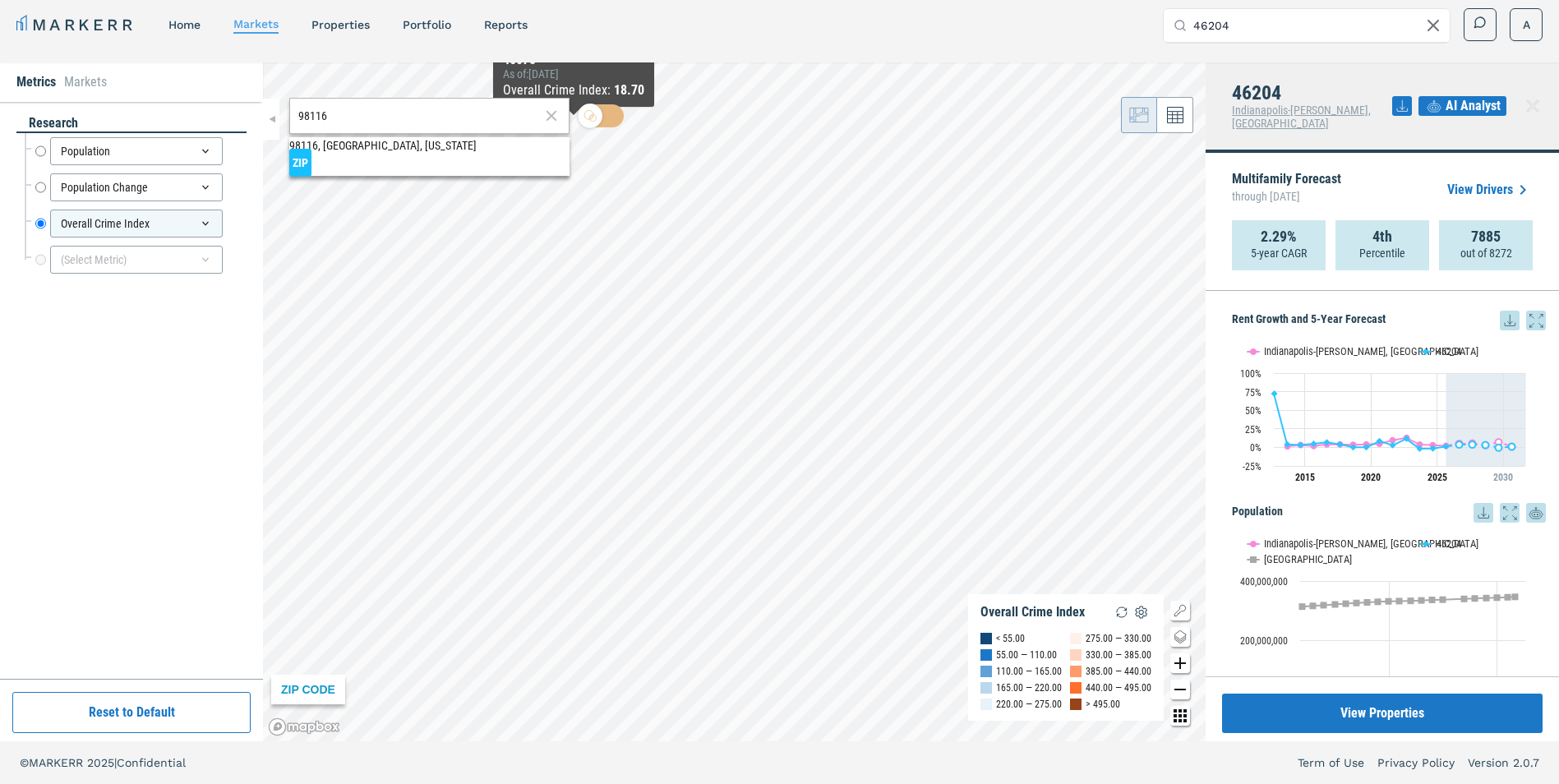
click at [312, 150] on span "ZIP" at bounding box center [300, 162] width 23 height 28
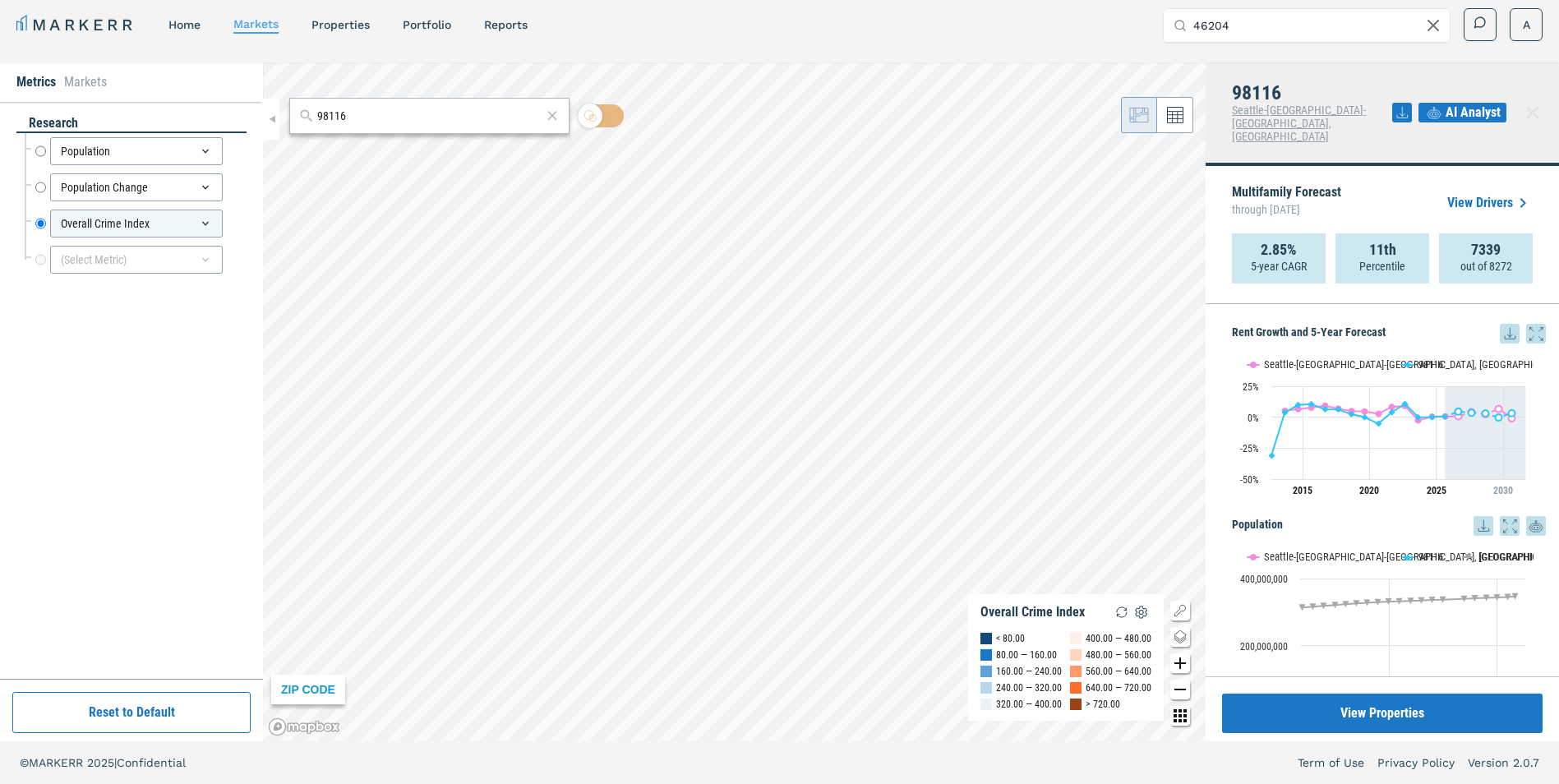
click at [582, 118] on div at bounding box center [590, 115] width 24 height 24
click at [582, 118] on input "checkbox" at bounding box center [601, 116] width 46 height 23
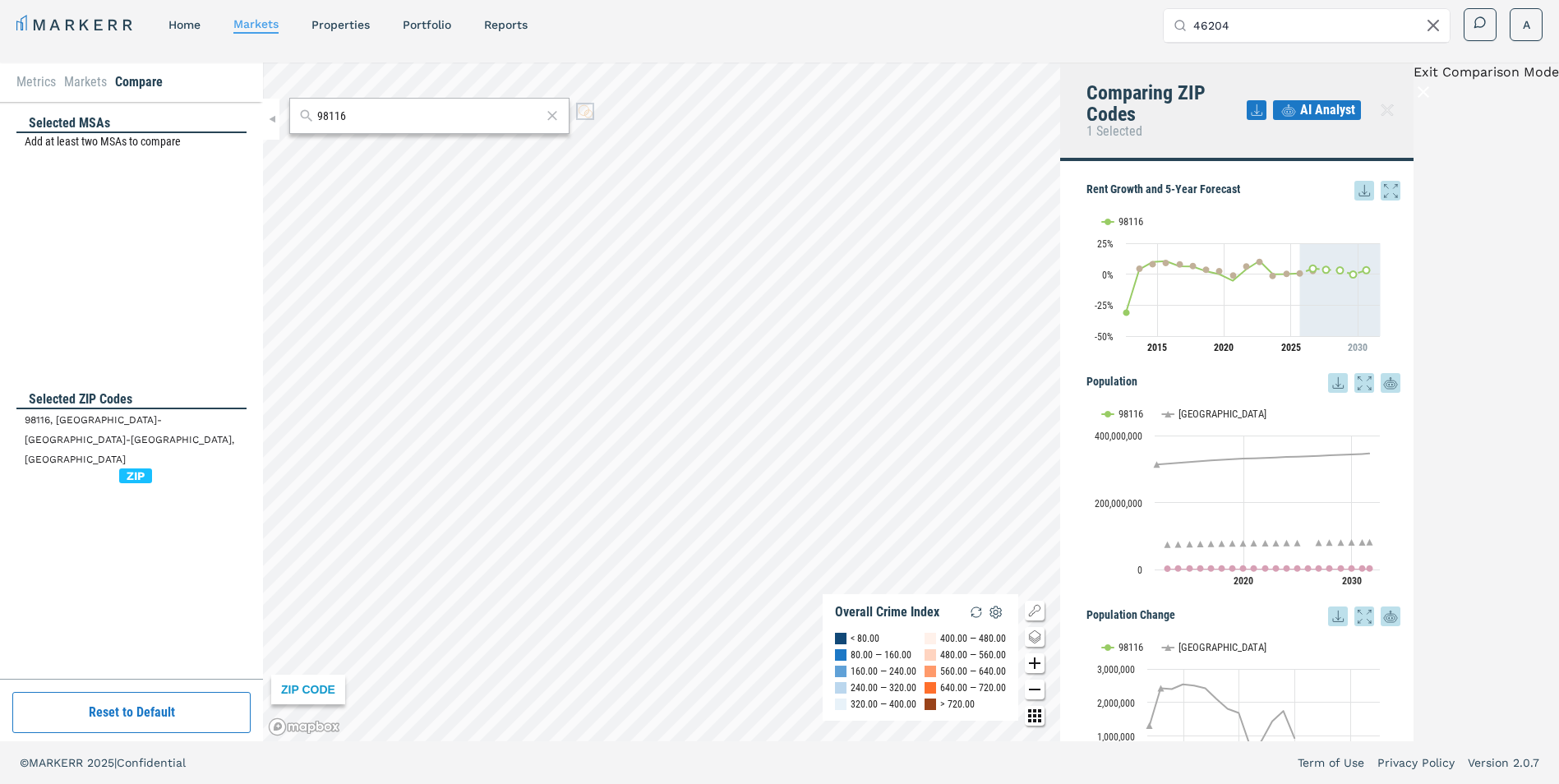
click at [592, 114] on input "checkbox" at bounding box center [441, 115] width 303 height 36
checkbox input "false"
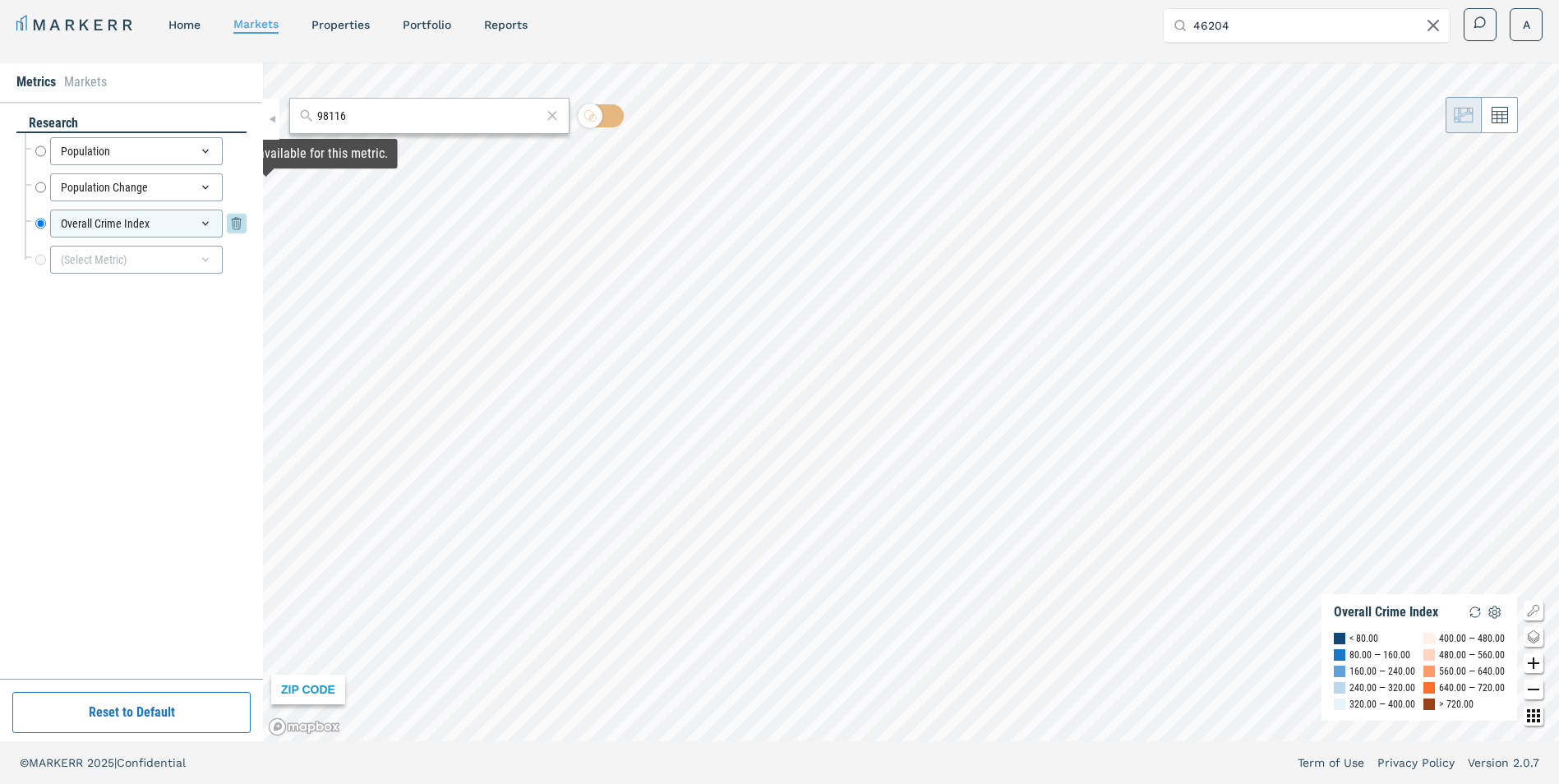
click at [158, 225] on div "Overall Crime Index" at bounding box center [136, 223] width 172 height 28
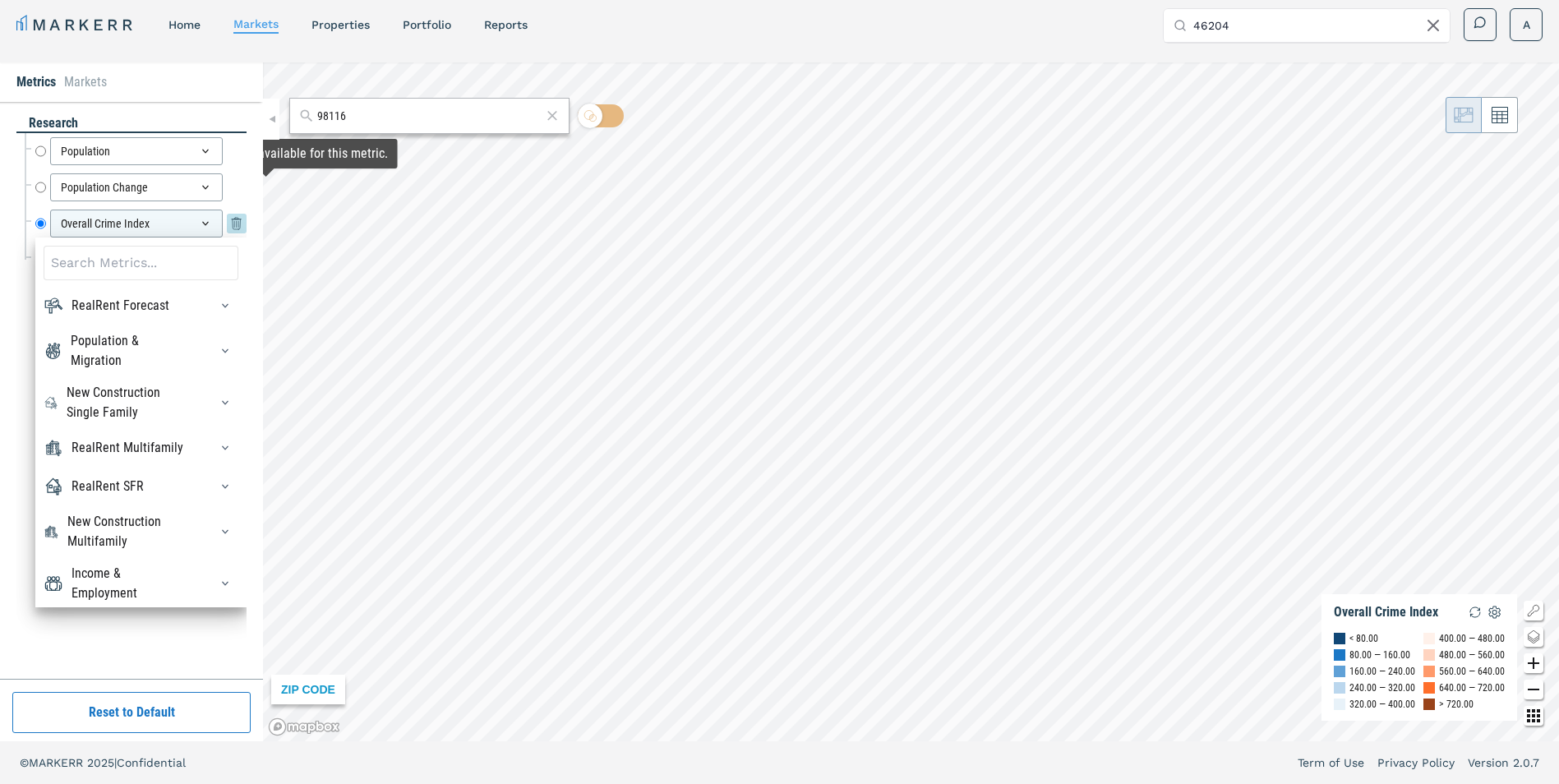
click at [158, 225] on div "Overall Crime Index" at bounding box center [136, 223] width 172 height 28
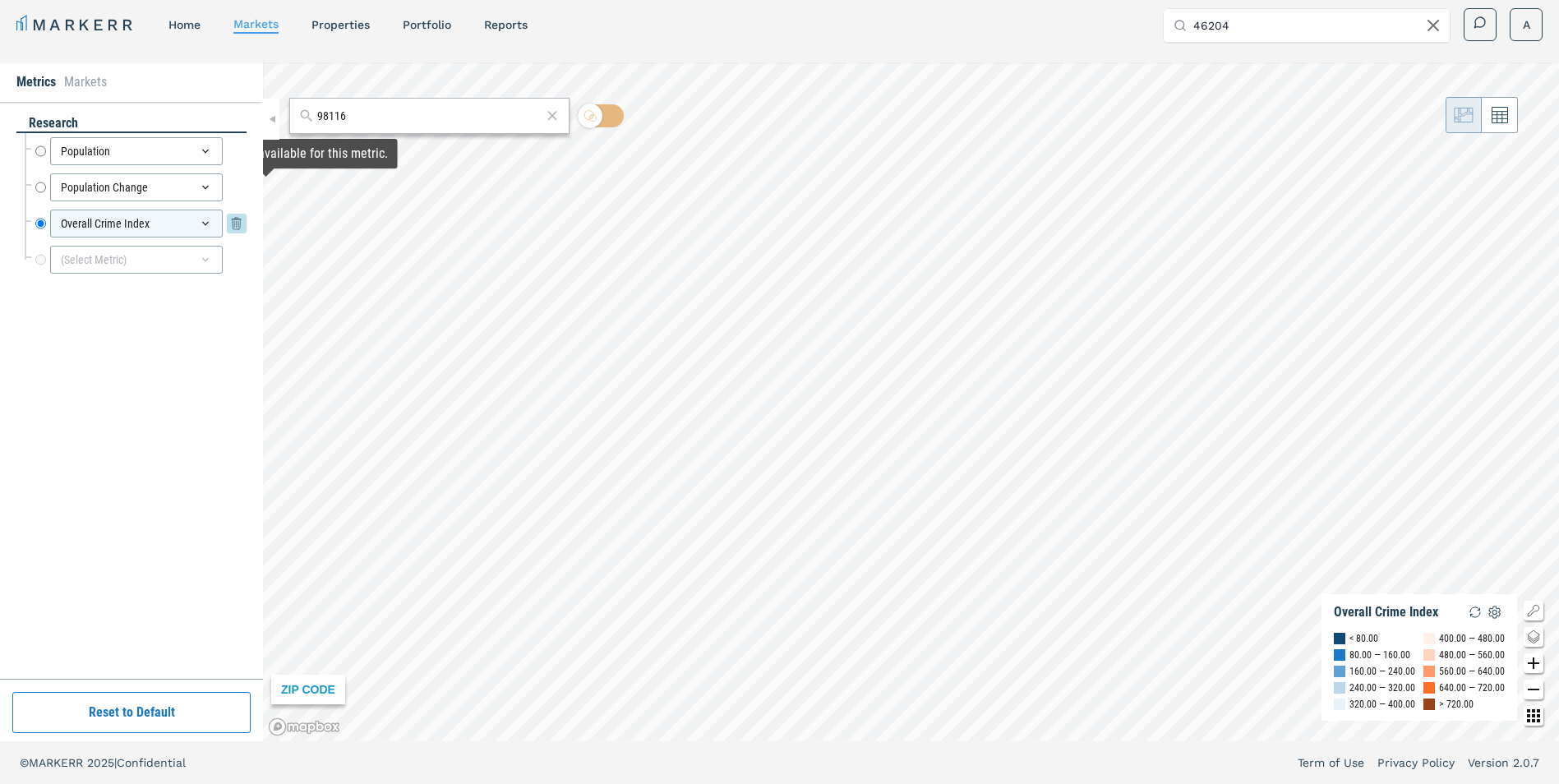
click at [204, 225] on icon at bounding box center [206, 223] width 14 height 14
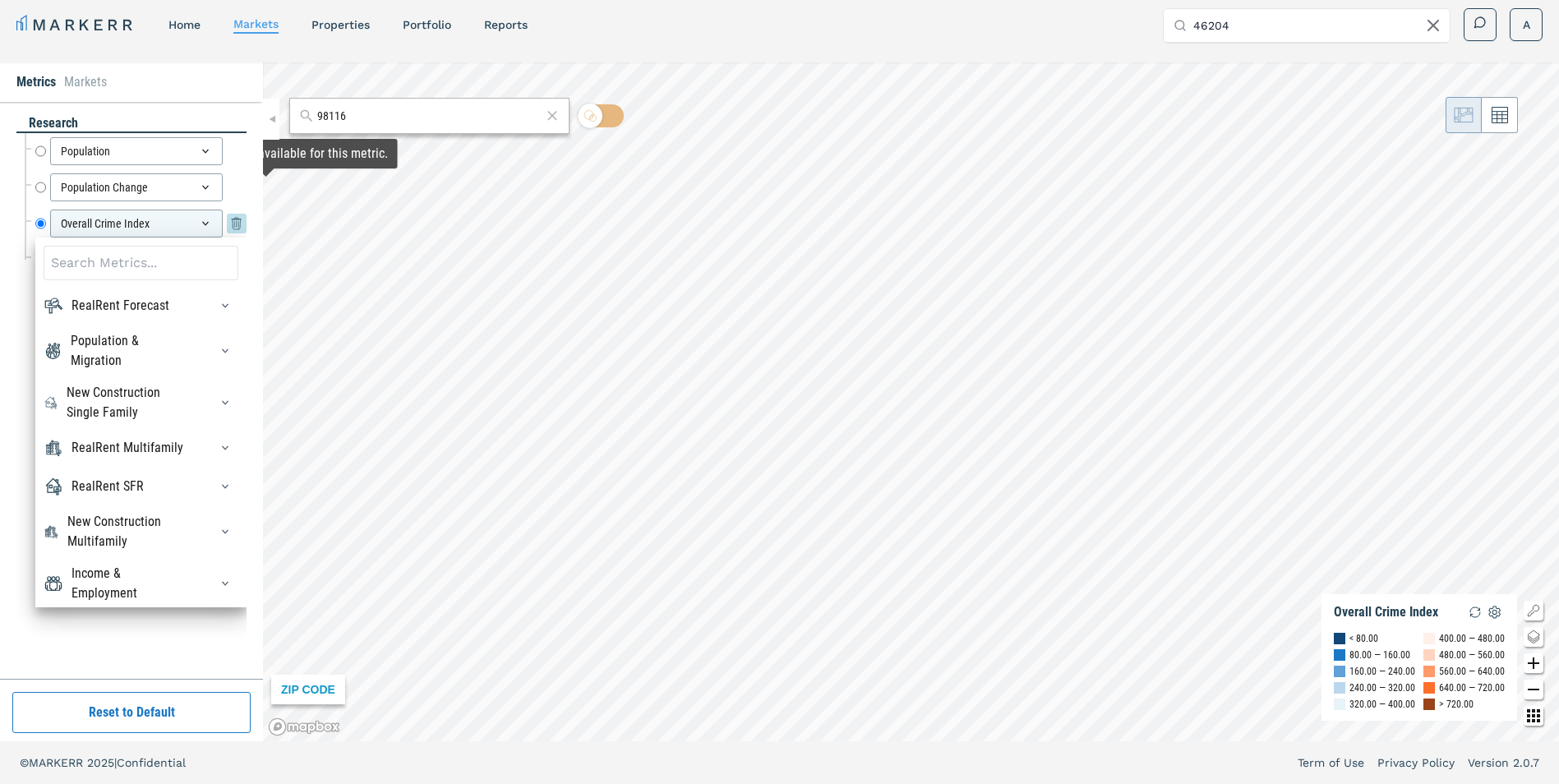
click at [53, 219] on div "Overall Crime Index" at bounding box center [136, 223] width 172 height 28
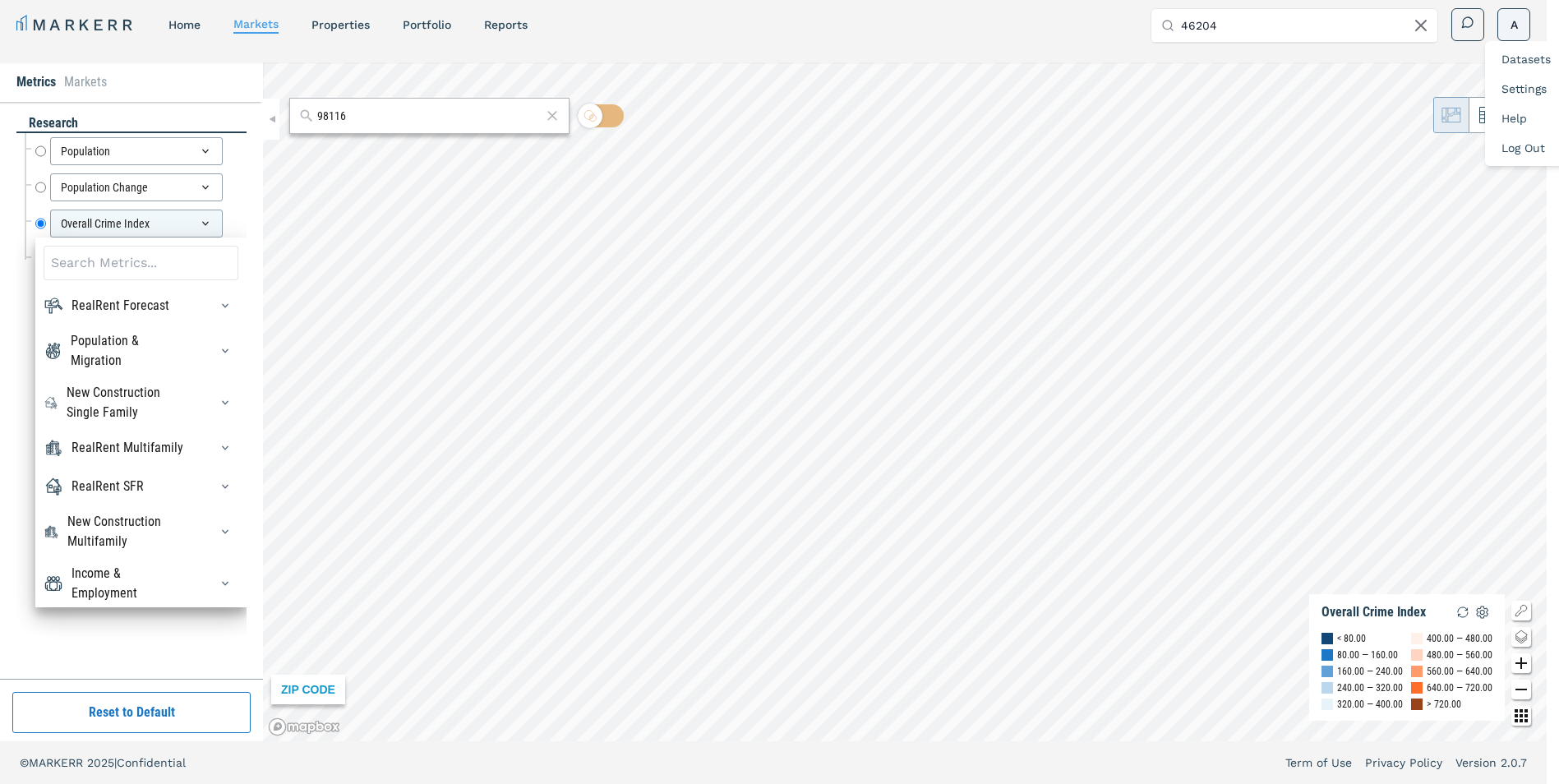
click at [1019, 23] on html "MARKERR home markets properties Portfolio reports Search by MSA, ZIP, Property …" at bounding box center [779, 387] width 1559 height 794
click at [1019, 24] on html "MARKERR home markets properties Portfolio reports Search by MSA, ZIP, Property …" at bounding box center [779, 387] width 1559 height 794
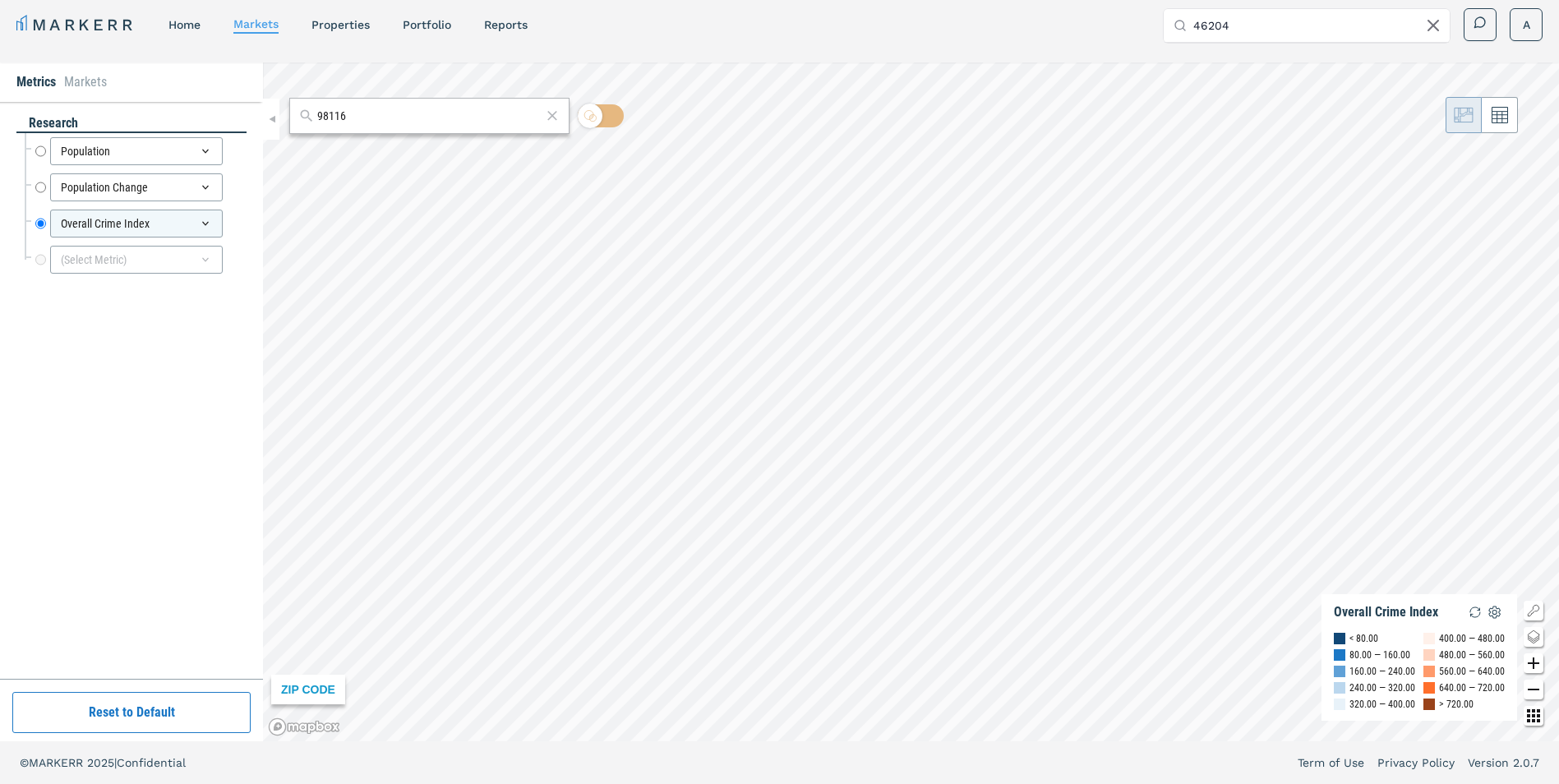
click at [1019, 24] on icon at bounding box center [1434, 25] width 20 height 20
click at [486, 125] on div "98116" at bounding box center [429, 115] width 280 height 36
click at [500, 114] on input "98116" at bounding box center [429, 115] width 225 height 17
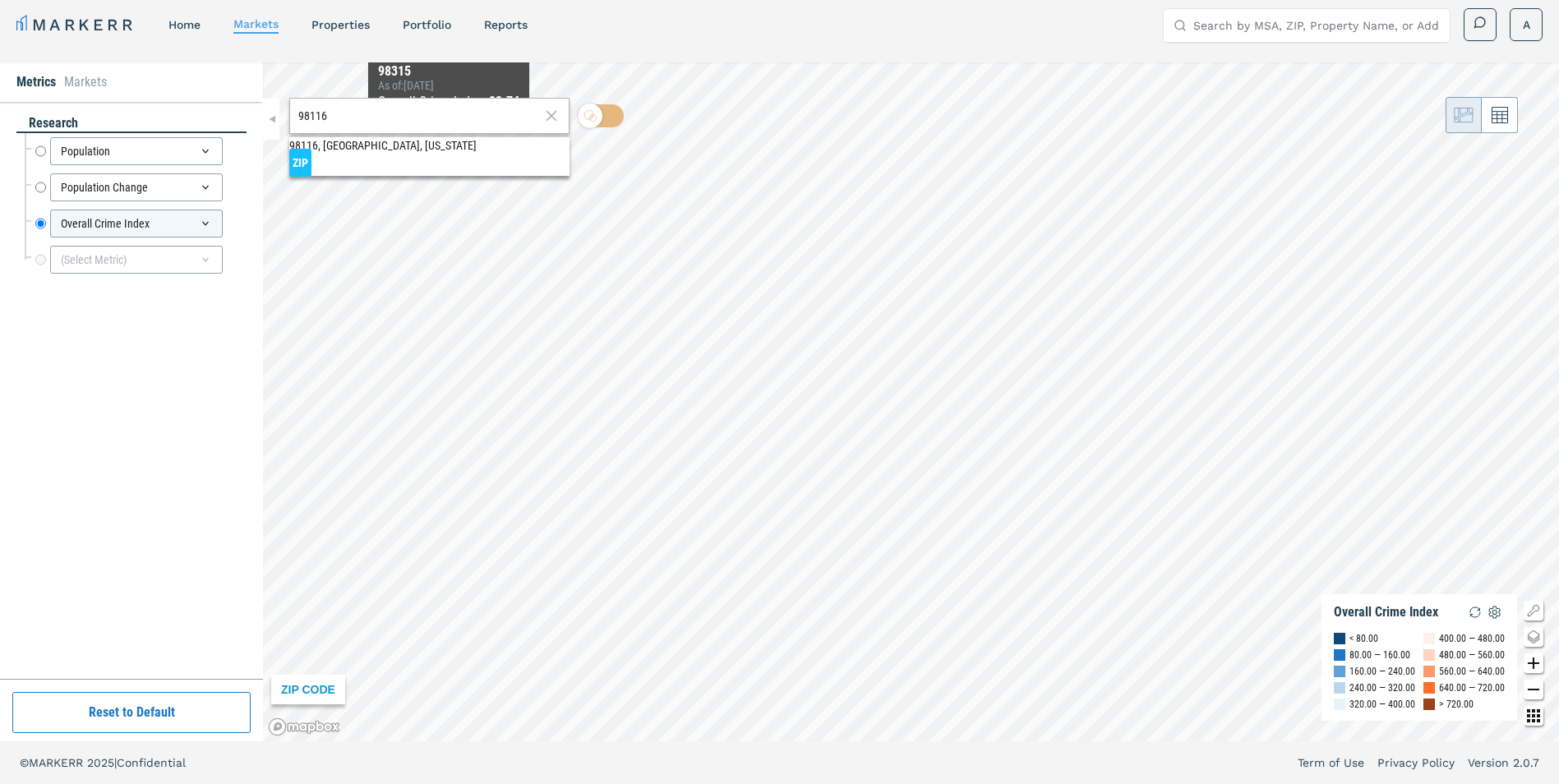
type input "98116"
click at [436, 162] on ul "98116, [GEOGRAPHIC_DATA], [US_STATE] ZIP" at bounding box center [429, 154] width 280 height 34
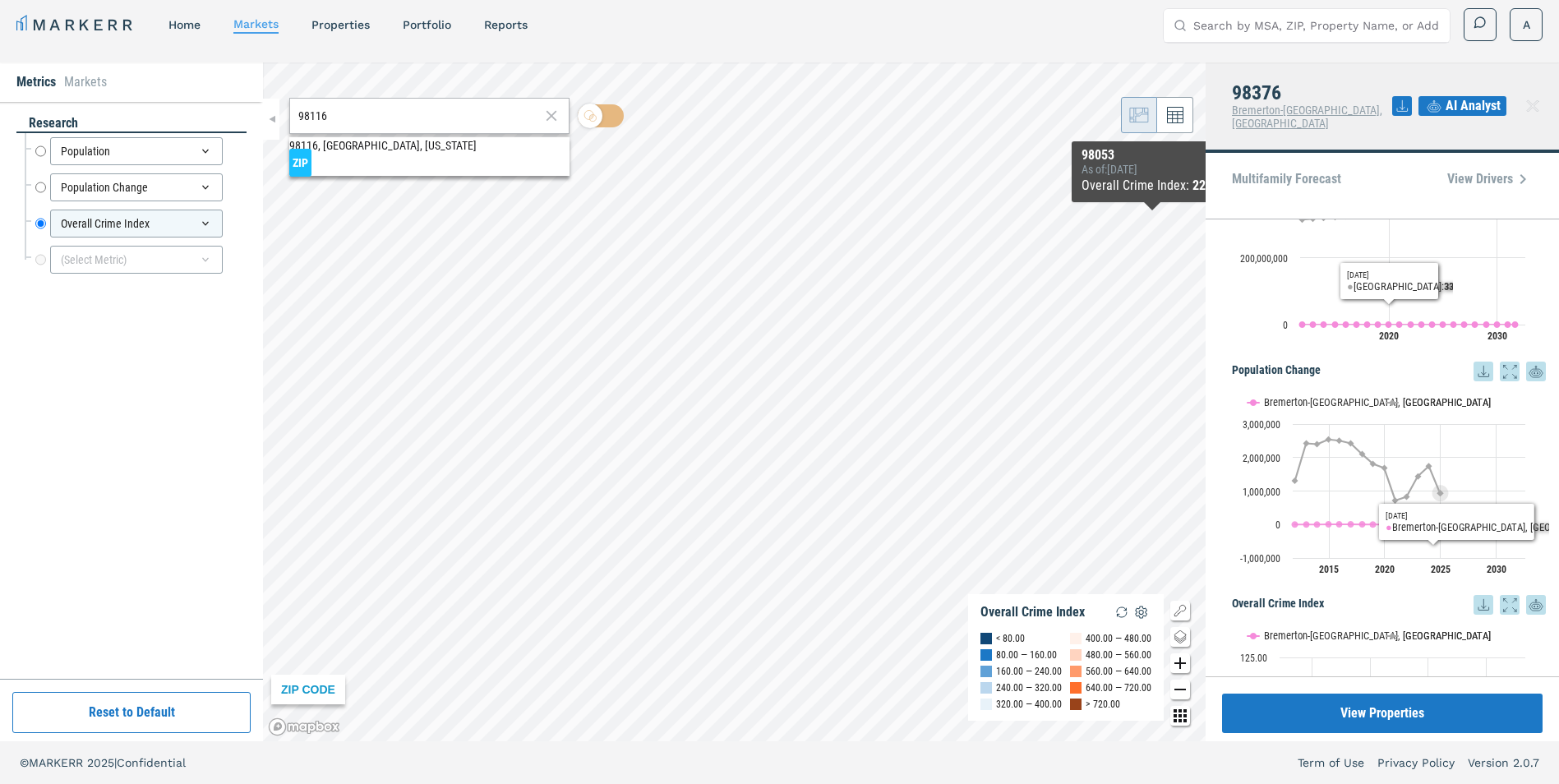
scroll to position [262, 0]
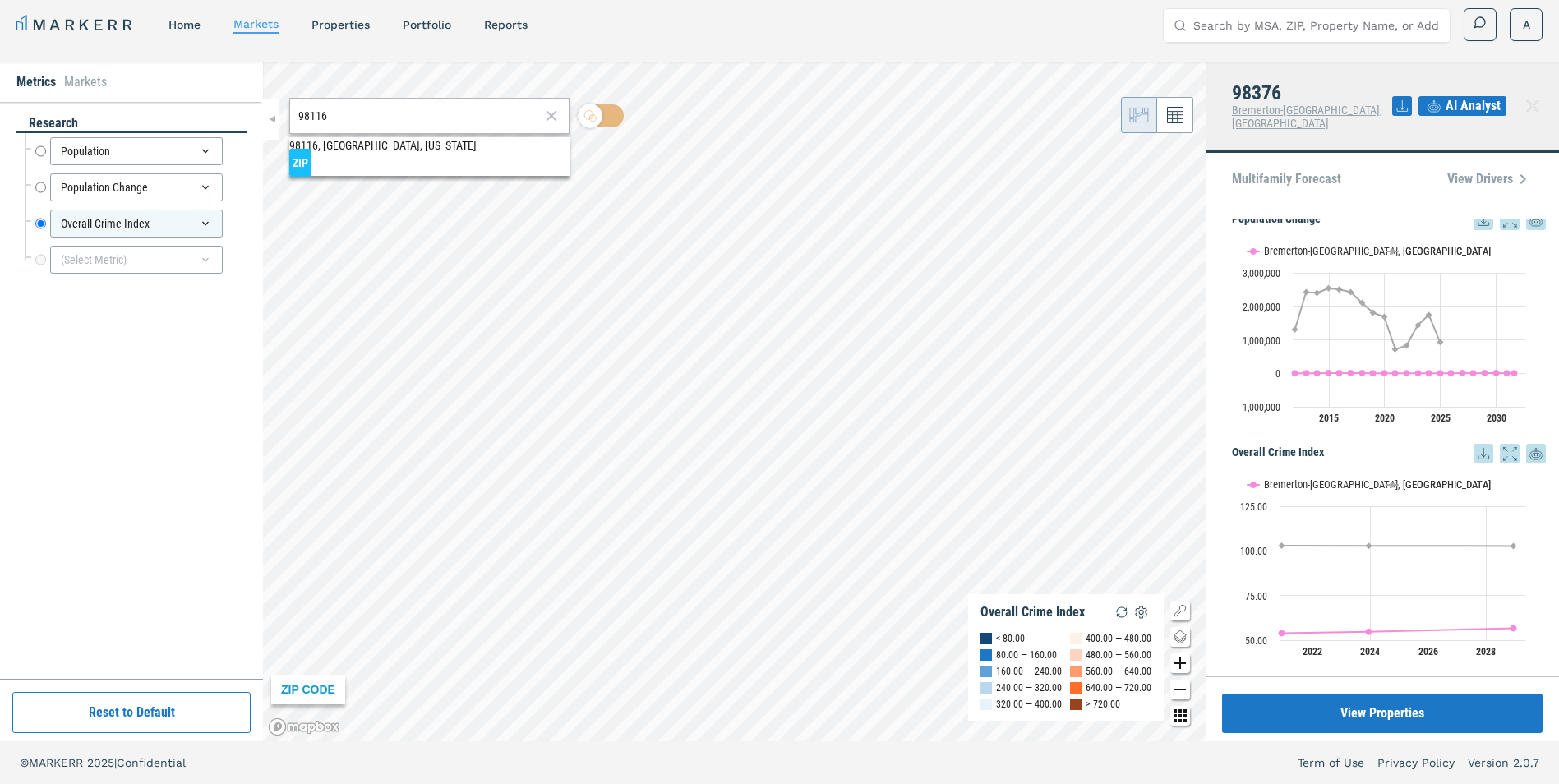
click at [1019, 23] on input "Search by MSA, ZIP, Property Name, or Address" at bounding box center [1316, 25] width 246 height 32
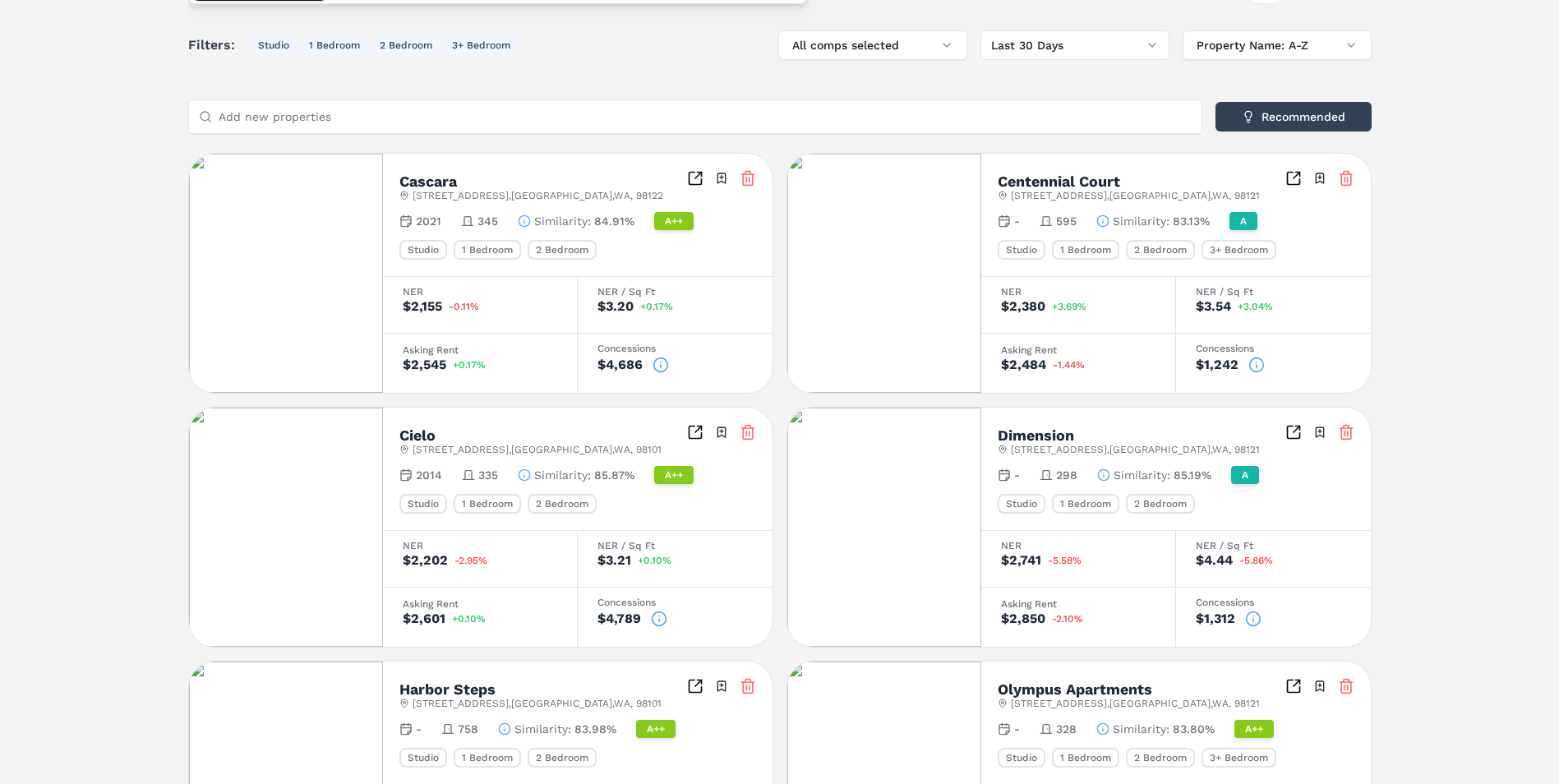
scroll to position [274, 0]
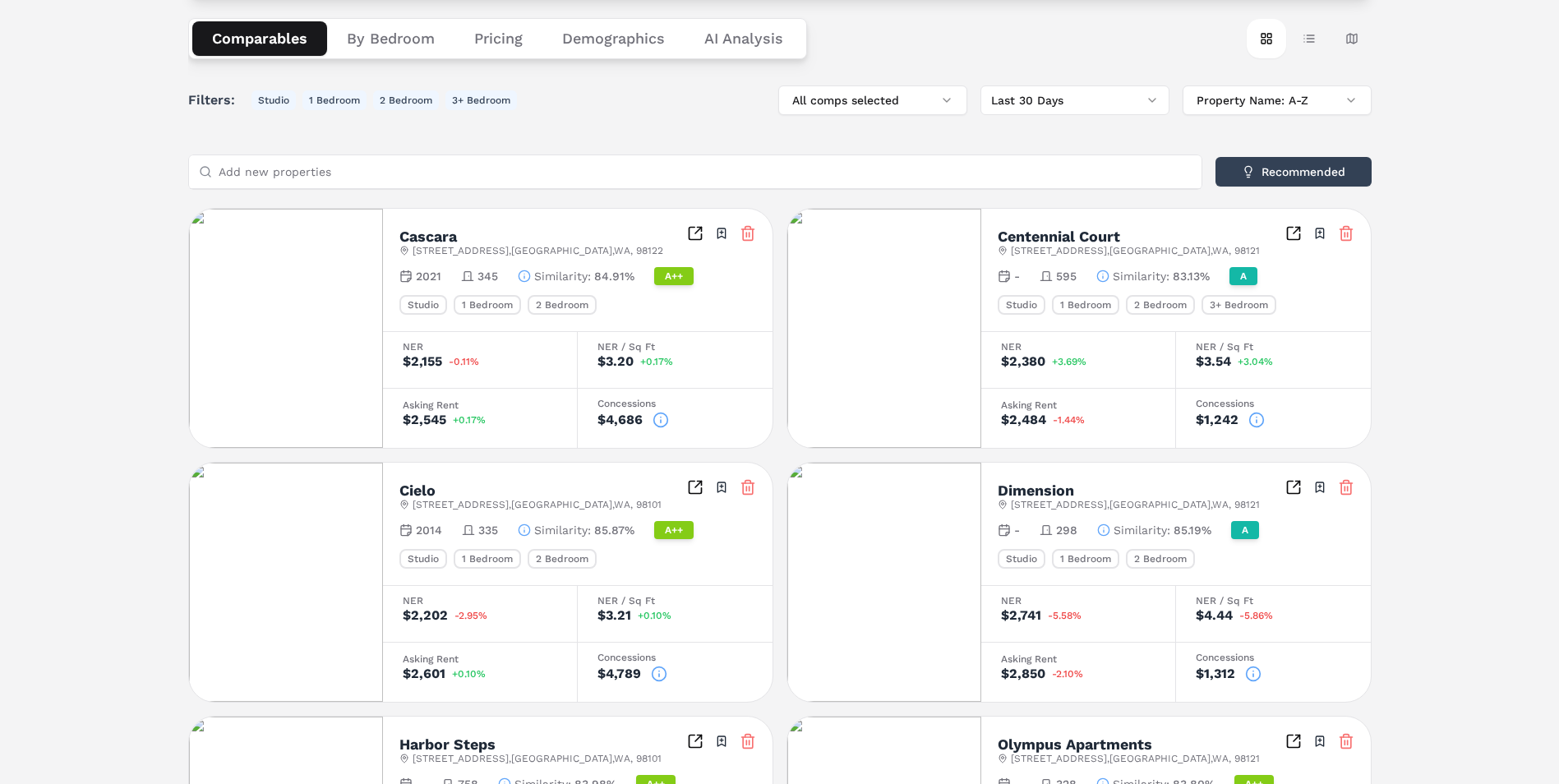
type input "maris sea"
click at [567, 254] on span "[STREET_ADDRESS]" at bounding box center [538, 251] width 251 height 14
click at [656, 422] on icon at bounding box center [661, 420] width 16 height 16
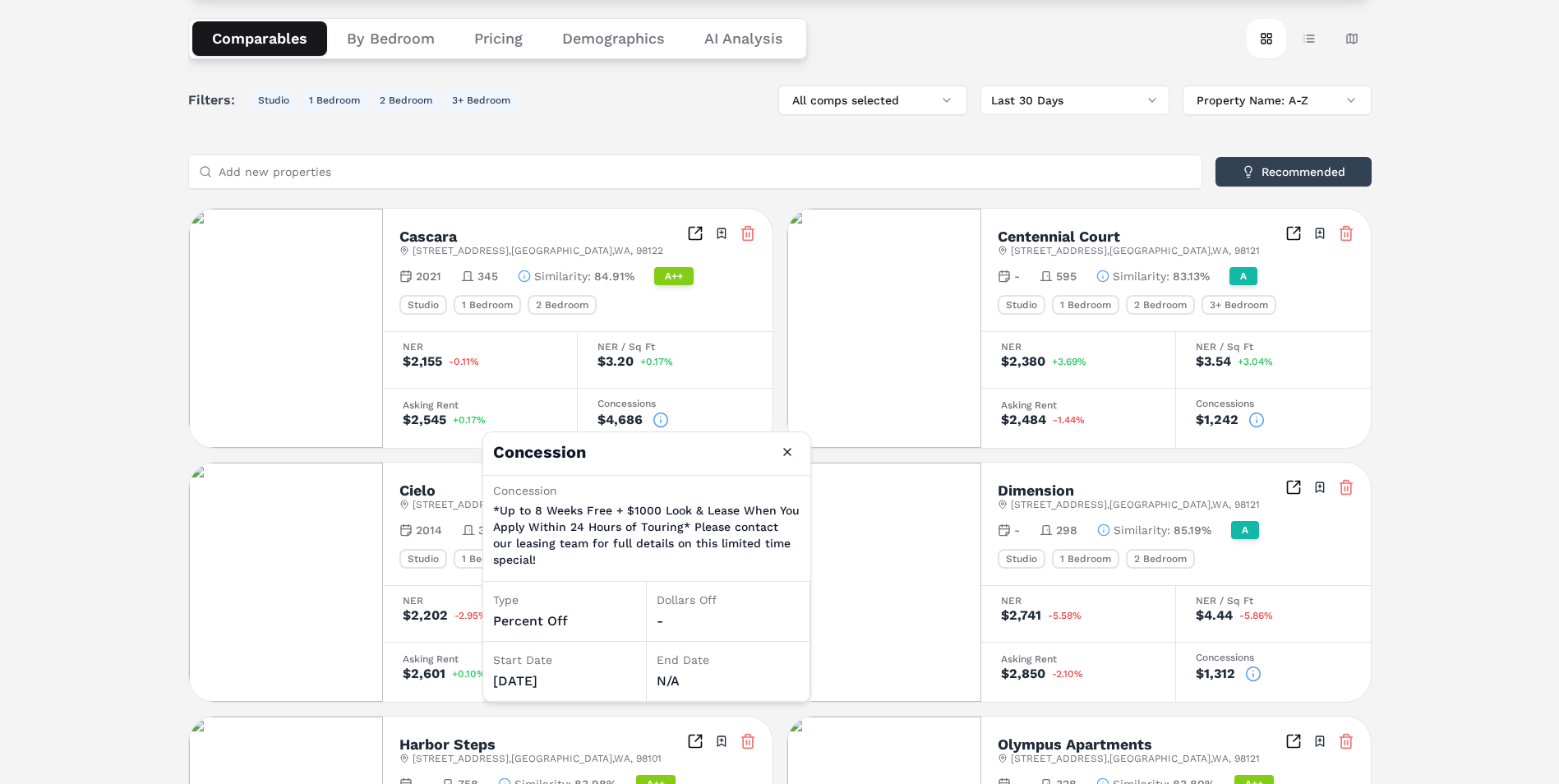
click at [587, 315] on div "[GEOGRAPHIC_DATA][STREET_ADDRESS] Toggle portfolio menu 2021 345 Similarity : 8…" at bounding box center [578, 270] width 390 height 123
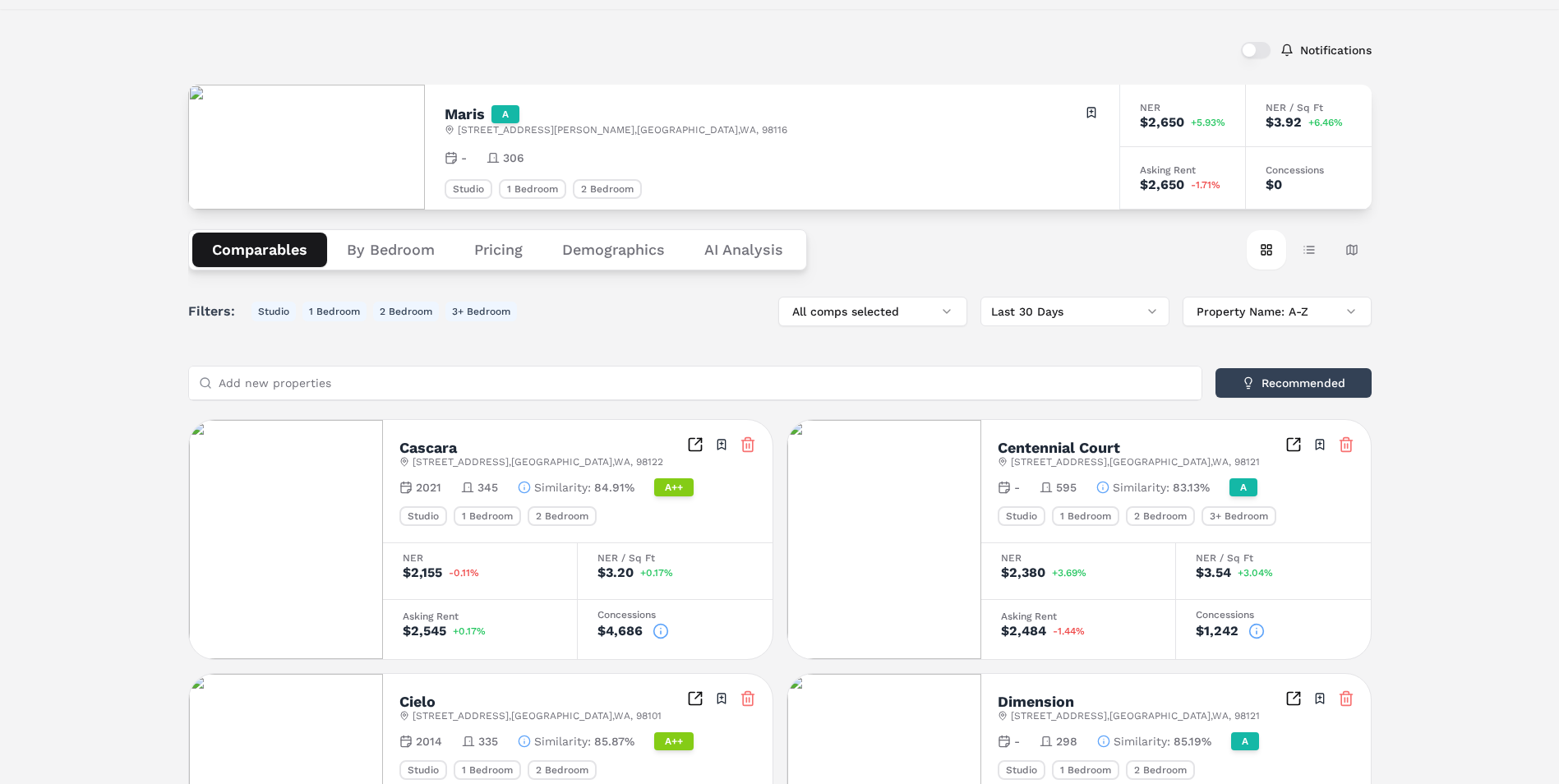
scroll to position [82, 0]
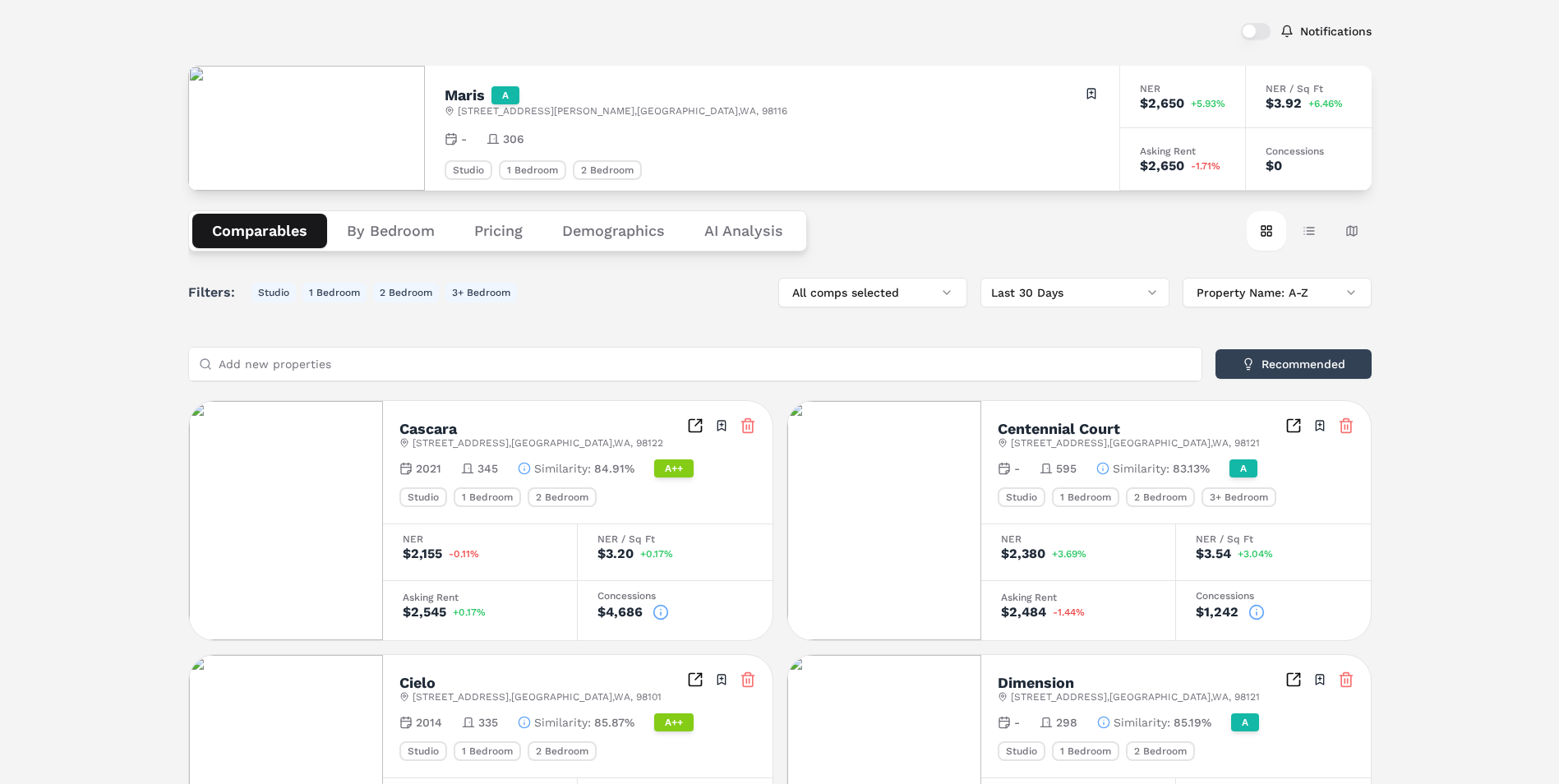
click at [400, 234] on button "By Bedroom" at bounding box center [390, 231] width 127 height 34
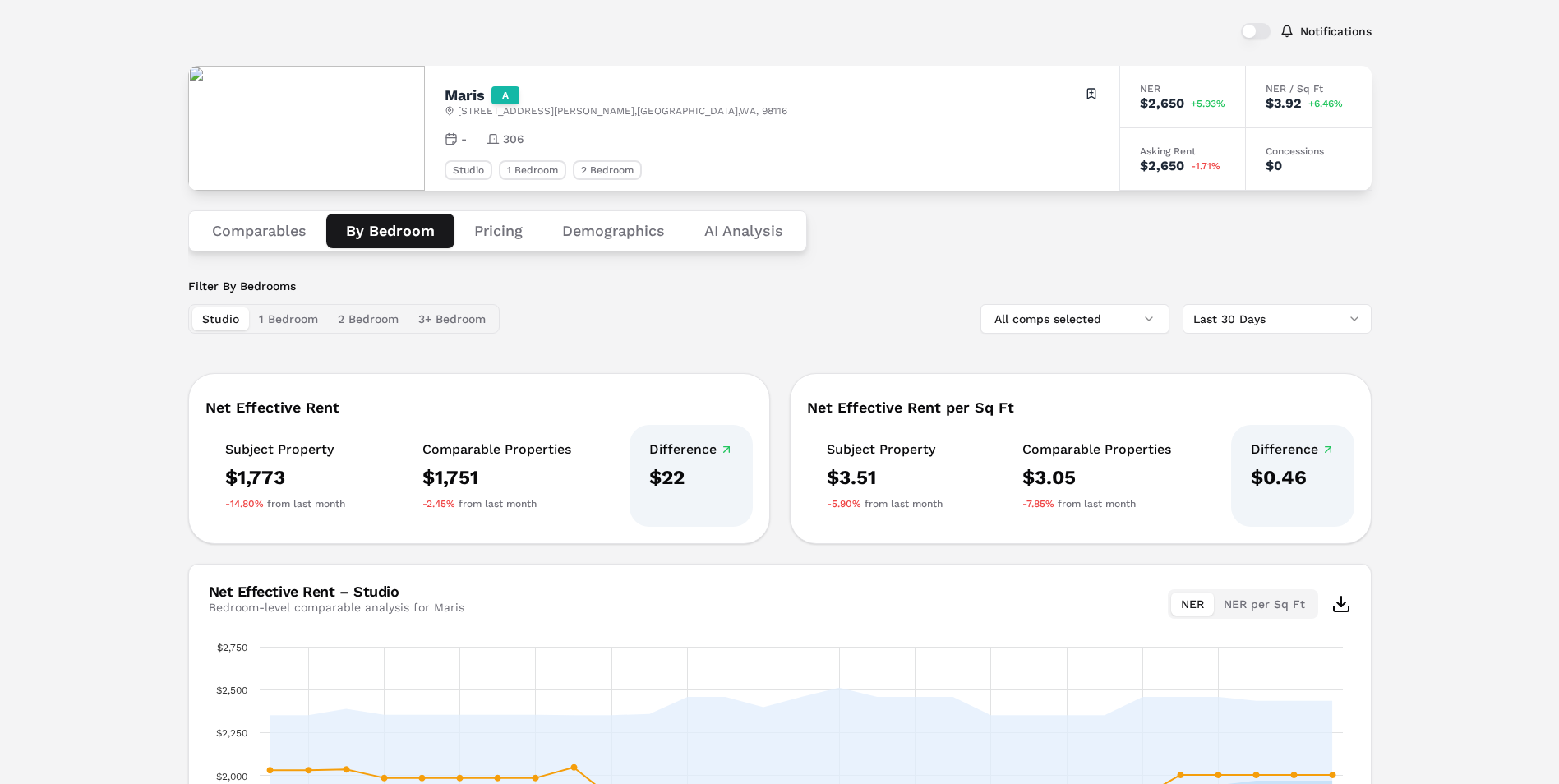
click at [659, 237] on button "Demographics" at bounding box center [614, 231] width 142 height 34
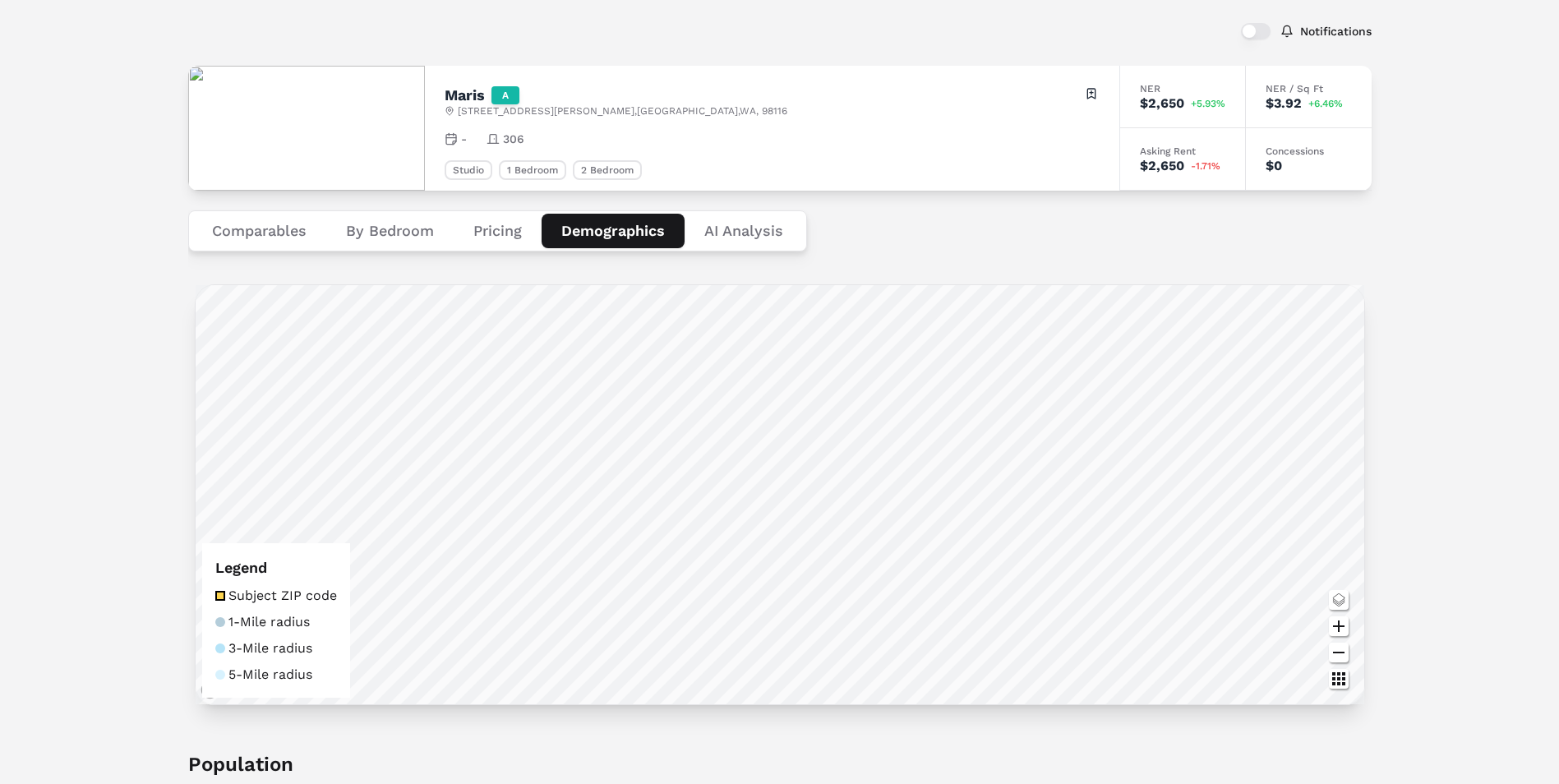
scroll to position [10, 0]
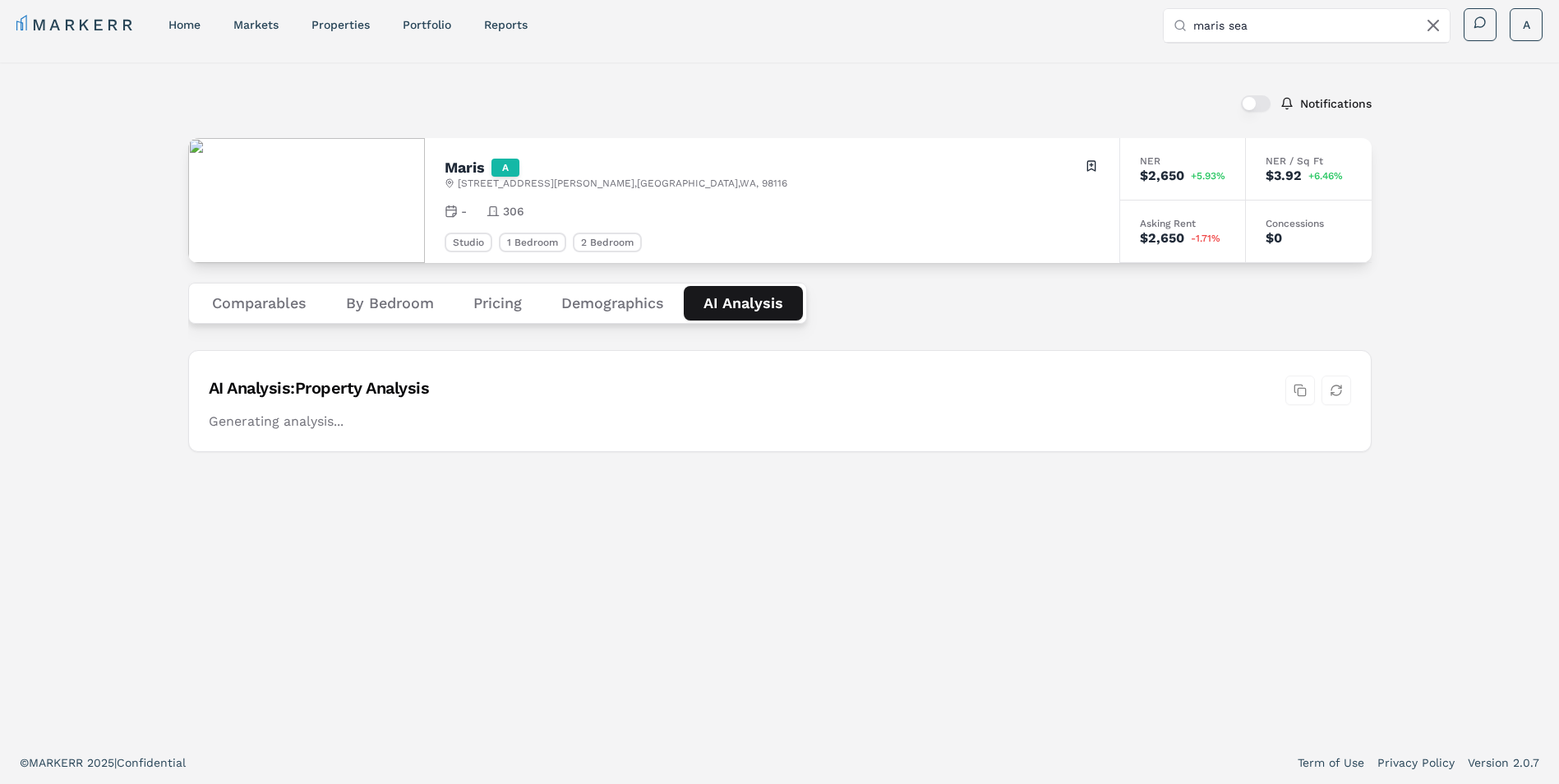
click at [747, 293] on Analysis "AI Analysis" at bounding box center [743, 303] width 119 height 34
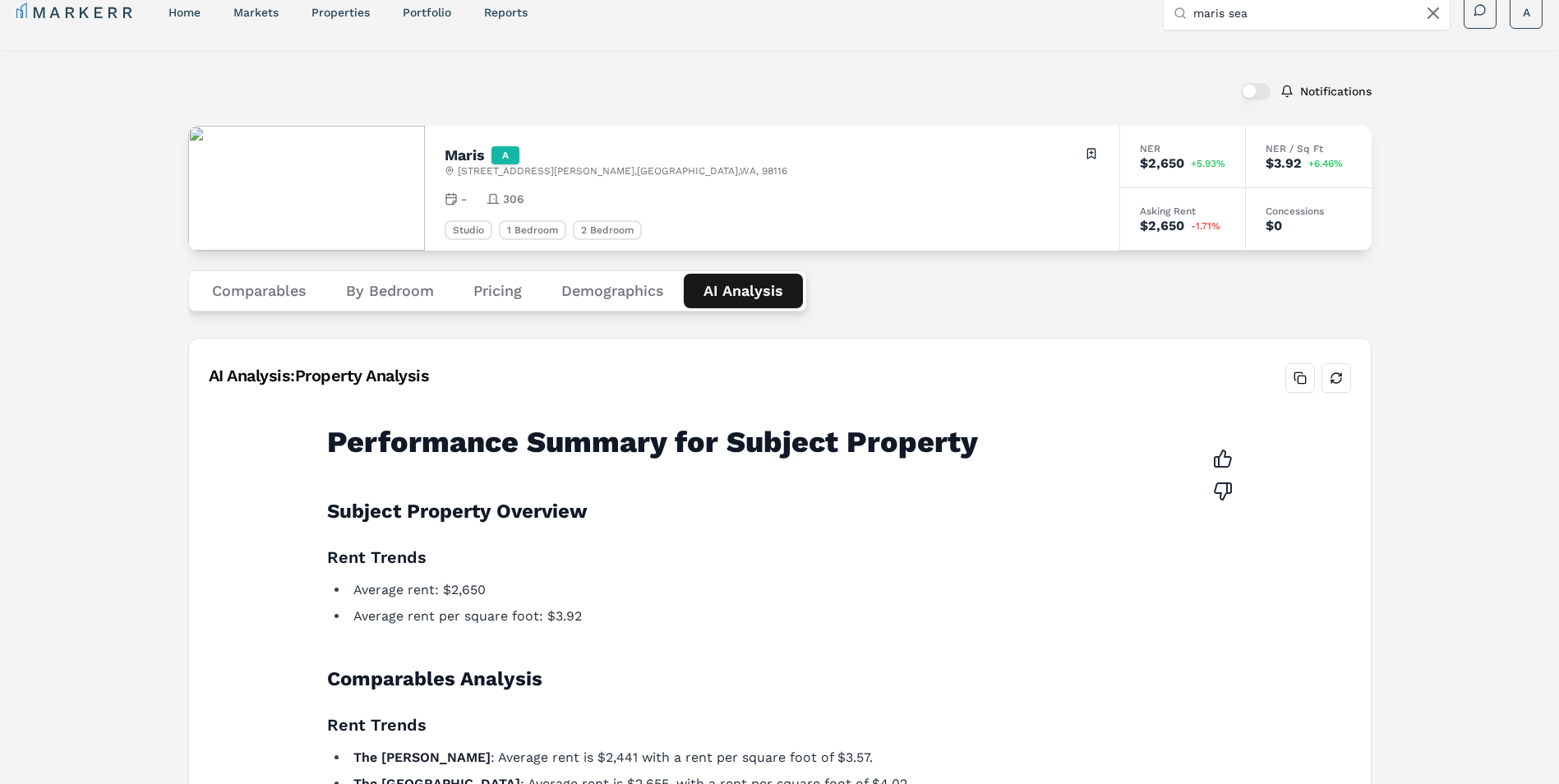
scroll to position [0, 0]
